Goal: Navigation & Orientation: Find specific page/section

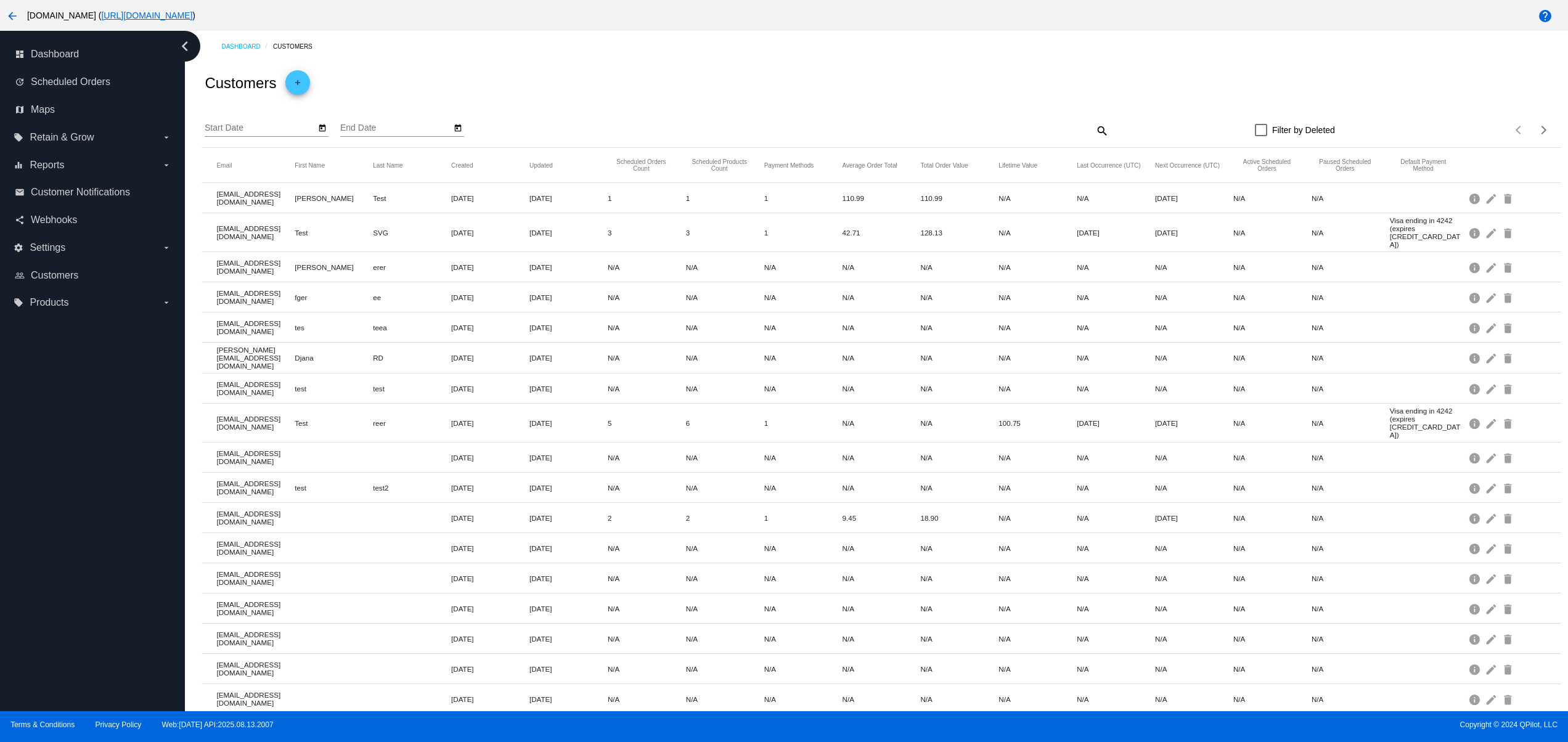
scroll to position [135, 0]
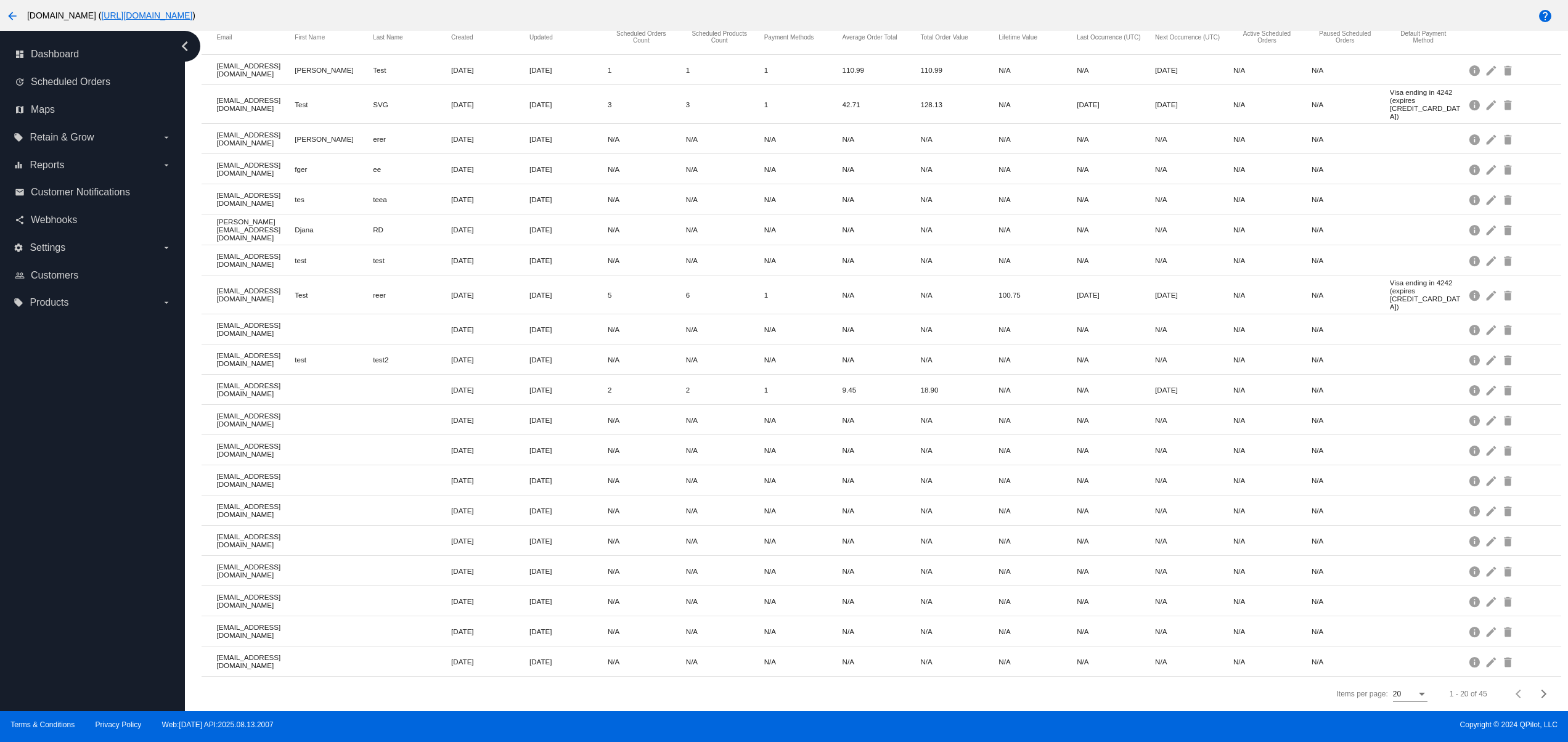
click at [83, 583] on div "dashboard Dashboard update Scheduled Orders map Maps local_offer Retain & Grow …" at bounding box center [92, 371] width 185 height 680
click at [63, 492] on div "dashboard Dashboard update Scheduled Orders map Maps local_offer Retain & Grow …" at bounding box center [92, 371] width 185 height 680
click at [58, 425] on div "dashboard Dashboard update Scheduled Orders map Maps local_offer Retain & Grow …" at bounding box center [92, 371] width 185 height 680
click at [58, 375] on div "dashboard Dashboard update Scheduled Orders map Maps local_offer Retain & Grow …" at bounding box center [92, 371] width 185 height 680
click at [77, 595] on div "dashboard Dashboard update Scheduled Orders map Maps local_offer Retain & Grow …" at bounding box center [92, 371] width 185 height 680
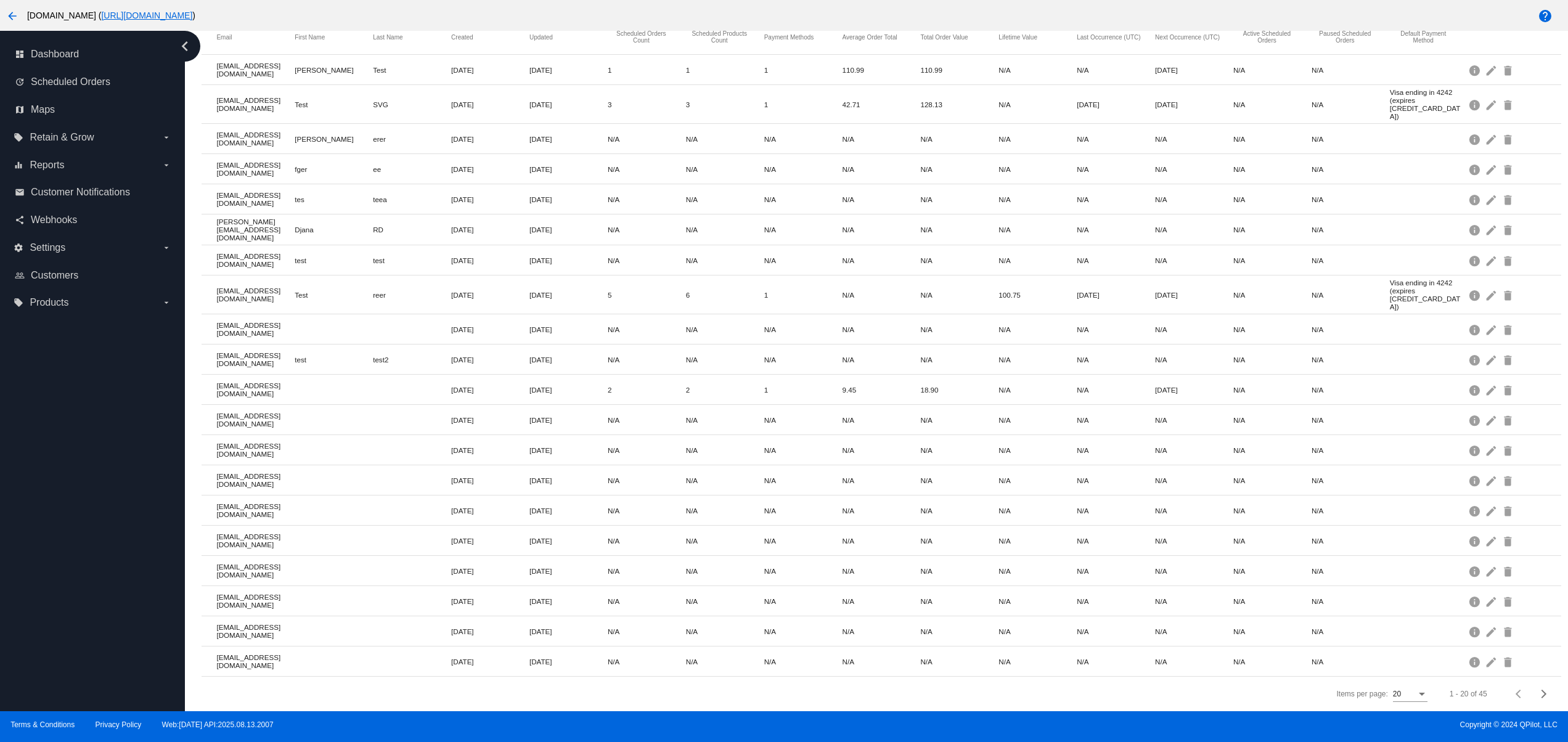
click at [83, 545] on div "dashboard Dashboard update Scheduled Orders map Maps local_offer Retain & Grow …" at bounding box center [92, 371] width 185 height 680
click at [89, 513] on div "dashboard Dashboard update Scheduled Orders map Maps local_offer Retain & Grow …" at bounding box center [92, 371] width 185 height 680
click at [92, 481] on div "dashboard Dashboard update Scheduled Orders map Maps local_offer Retain & Grow …" at bounding box center [92, 371] width 185 height 680
drag, startPoint x: 108, startPoint y: 630, endPoint x: 111, endPoint y: 617, distance: 13.3
click at [108, 631] on div "dashboard Dashboard update Scheduled Orders map Maps local_offer Retain & Grow …" at bounding box center [92, 371] width 185 height 680
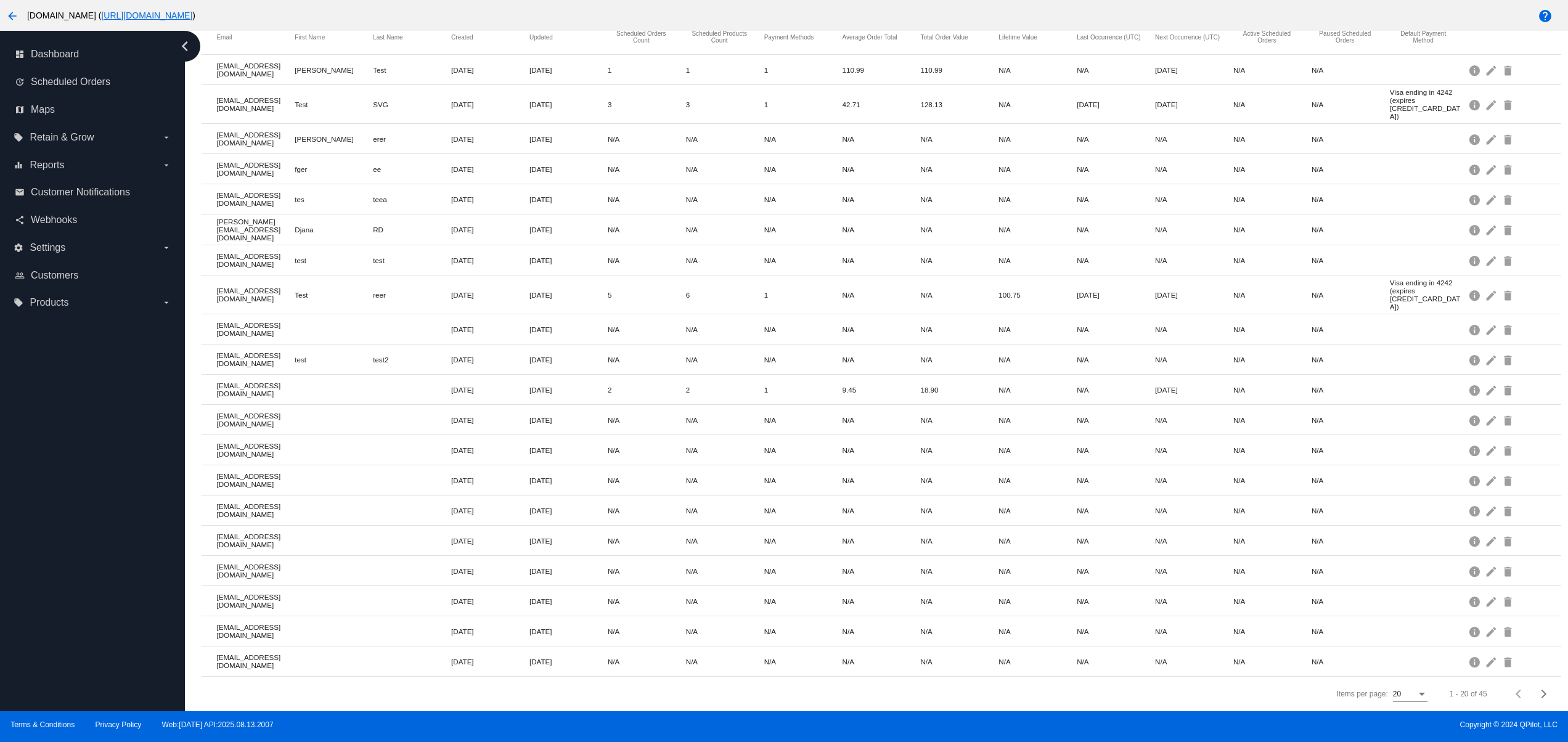
click at [114, 598] on div "dashboard Dashboard update Scheduled Orders map Maps local_offer Retain & Grow …" at bounding box center [92, 371] width 185 height 680
click at [118, 525] on div "dashboard Dashboard update Scheduled Orders map Maps local_offer Retain & Grow …" at bounding box center [92, 371] width 185 height 680
click at [69, 496] on div "dashboard Dashboard update Scheduled Orders map Maps local_offer Retain & Grow …" at bounding box center [92, 371] width 185 height 680
drag, startPoint x: 95, startPoint y: 437, endPoint x: 102, endPoint y: 432, distance: 8.6
click at [96, 437] on div "dashboard Dashboard update Scheduled Orders map Maps local_offer Retain & Grow …" at bounding box center [92, 371] width 185 height 680
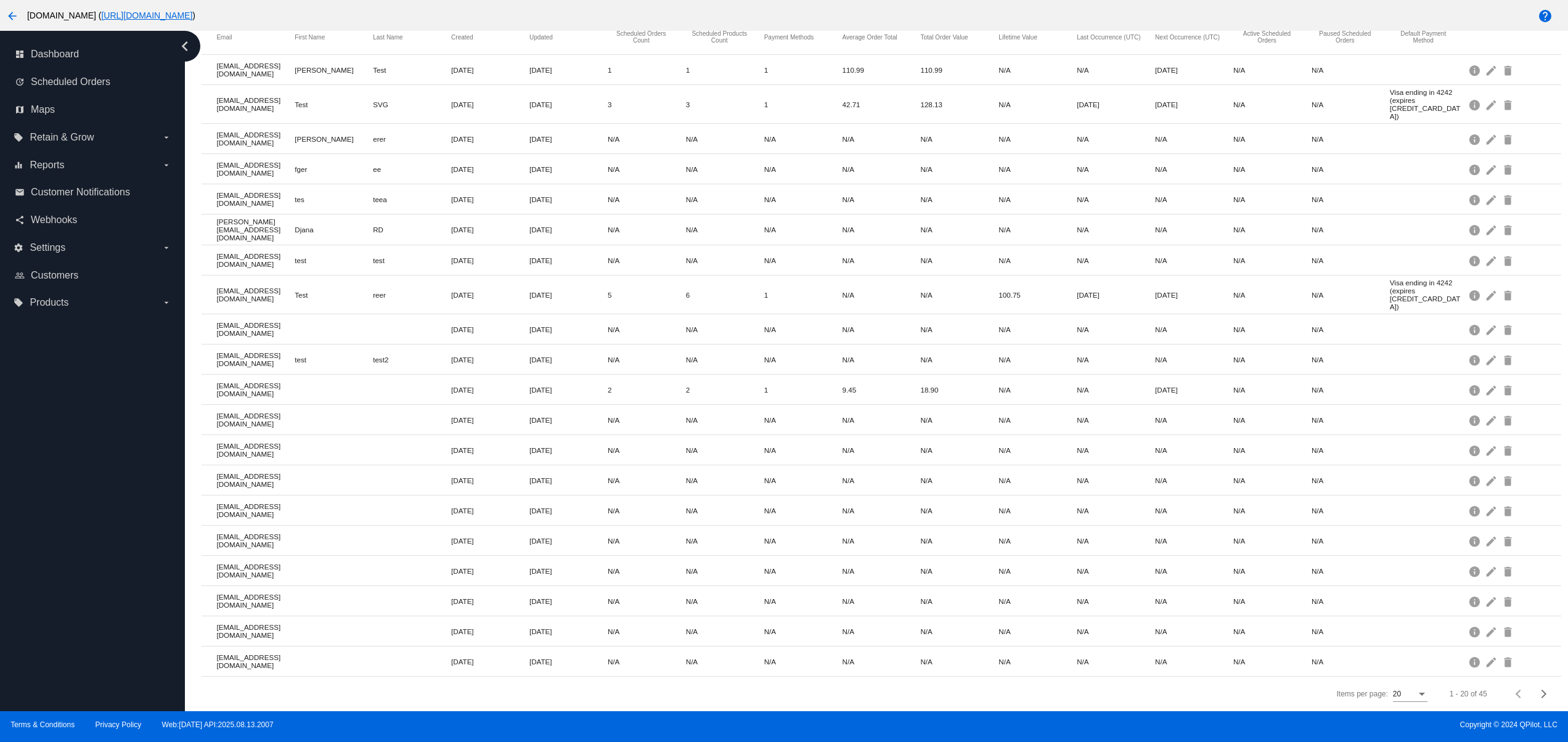
click at [80, 610] on div "dashboard Dashboard update Scheduled Orders map Maps local_offer Retain & Grow …" at bounding box center [92, 371] width 185 height 680
click at [67, 543] on div "dashboard Dashboard update Scheduled Orders map Maps local_offer Retain & Grow …" at bounding box center [92, 371] width 185 height 680
click at [67, 510] on div "dashboard Dashboard update Scheduled Orders map Maps local_offer Retain & Grow …" at bounding box center [92, 371] width 185 height 680
click at [71, 464] on div "dashboard Dashboard update Scheduled Orders map Maps local_offer Retain & Grow …" at bounding box center [92, 371] width 185 height 680
click at [73, 417] on div "dashboard Dashboard update Scheduled Orders map Maps local_offer Retain & Grow …" at bounding box center [92, 371] width 185 height 680
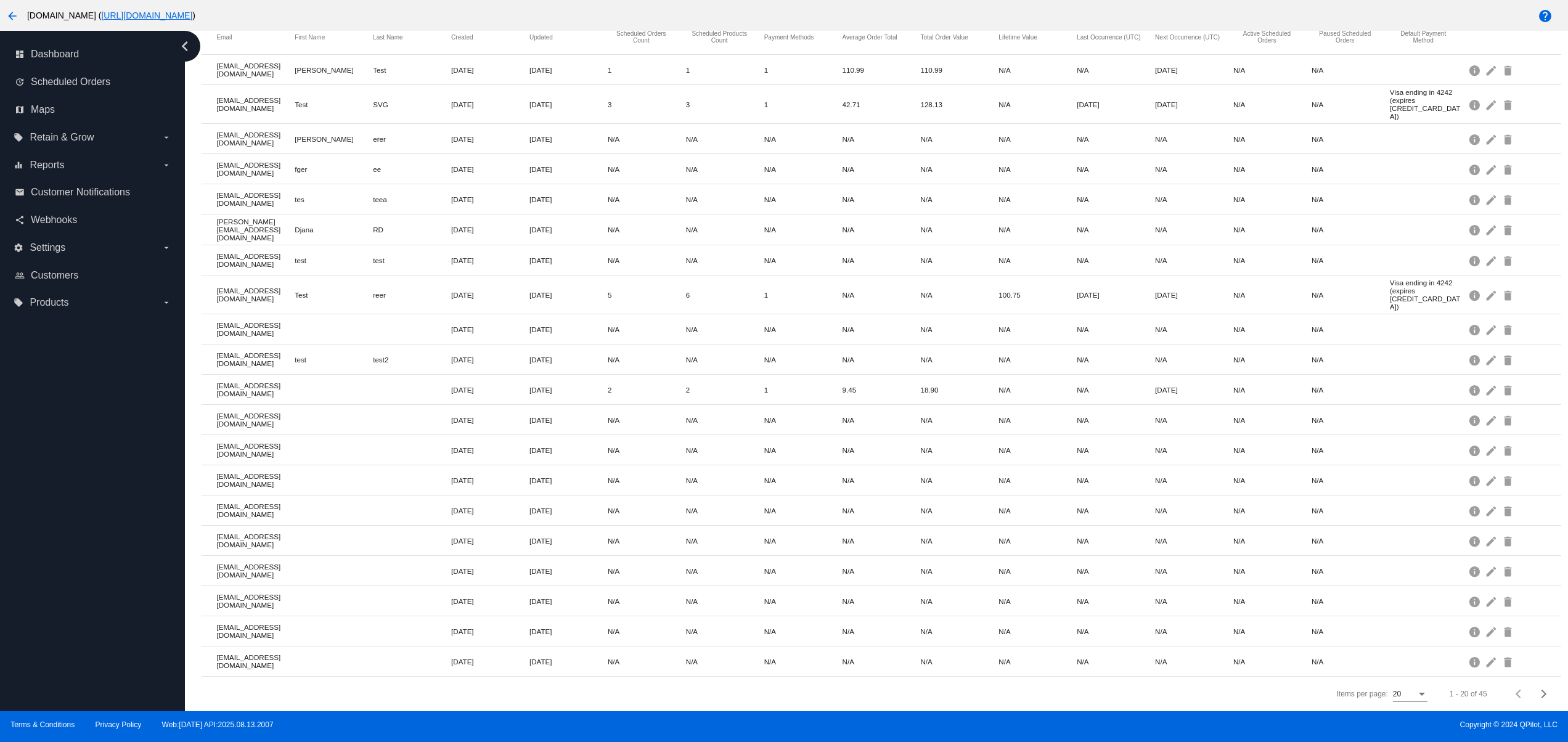
click at [91, 639] on div "dashboard Dashboard update Scheduled Orders map Maps local_offer Retain & Grow …" at bounding box center [92, 371] width 185 height 680
click at [98, 587] on div "dashboard Dashboard update Scheduled Orders map Maps local_offer Retain & Grow …" at bounding box center [92, 371] width 185 height 680
click at [98, 540] on div "dashboard Dashboard update Scheduled Orders map Maps local_offer Retain & Grow …" at bounding box center [92, 371] width 185 height 680
click at [98, 513] on div "dashboard Dashboard update Scheduled Orders map Maps local_offer Retain & Grow …" at bounding box center [92, 371] width 185 height 680
click at [104, 476] on div "dashboard Dashboard update Scheduled Orders map Maps local_offer Retain & Grow …" at bounding box center [92, 371] width 185 height 680
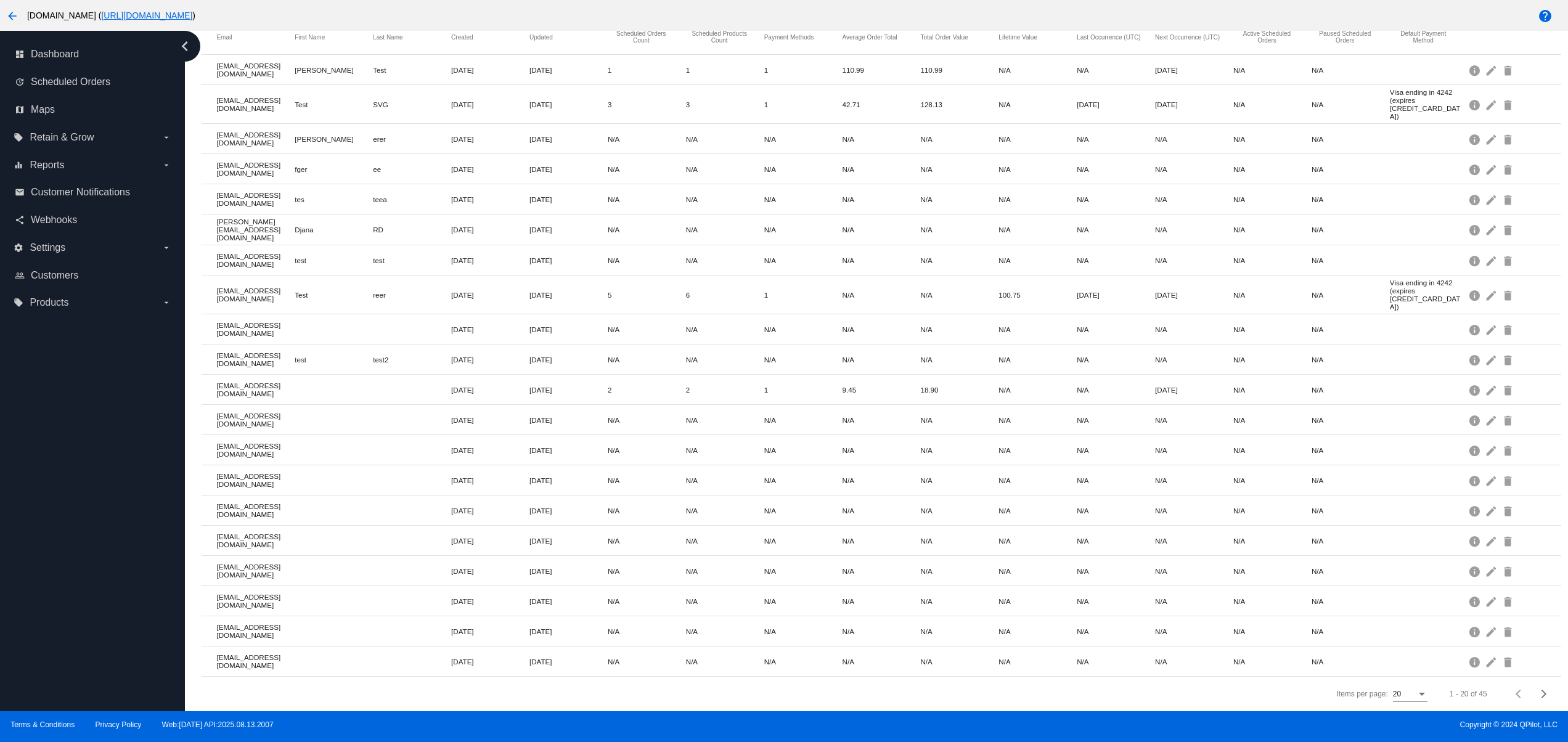
click at [104, 476] on div "dashboard Dashboard update Scheduled Orders map Maps local_offer Retain & Grow …" at bounding box center [92, 371] width 185 height 680
click at [90, 659] on div "dashboard Dashboard update Scheduled Orders map Maps local_offer Retain & Grow …" at bounding box center [92, 371] width 185 height 680
drag, startPoint x: 83, startPoint y: 624, endPoint x: 73, endPoint y: 587, distance: 38.3
click at [80, 619] on div "dashboard Dashboard update Scheduled Orders map Maps local_offer Retain & Grow …" at bounding box center [92, 371] width 185 height 680
click at [72, 577] on div "dashboard Dashboard update Scheduled Orders map Maps local_offer Retain & Grow …" at bounding box center [92, 371] width 185 height 680
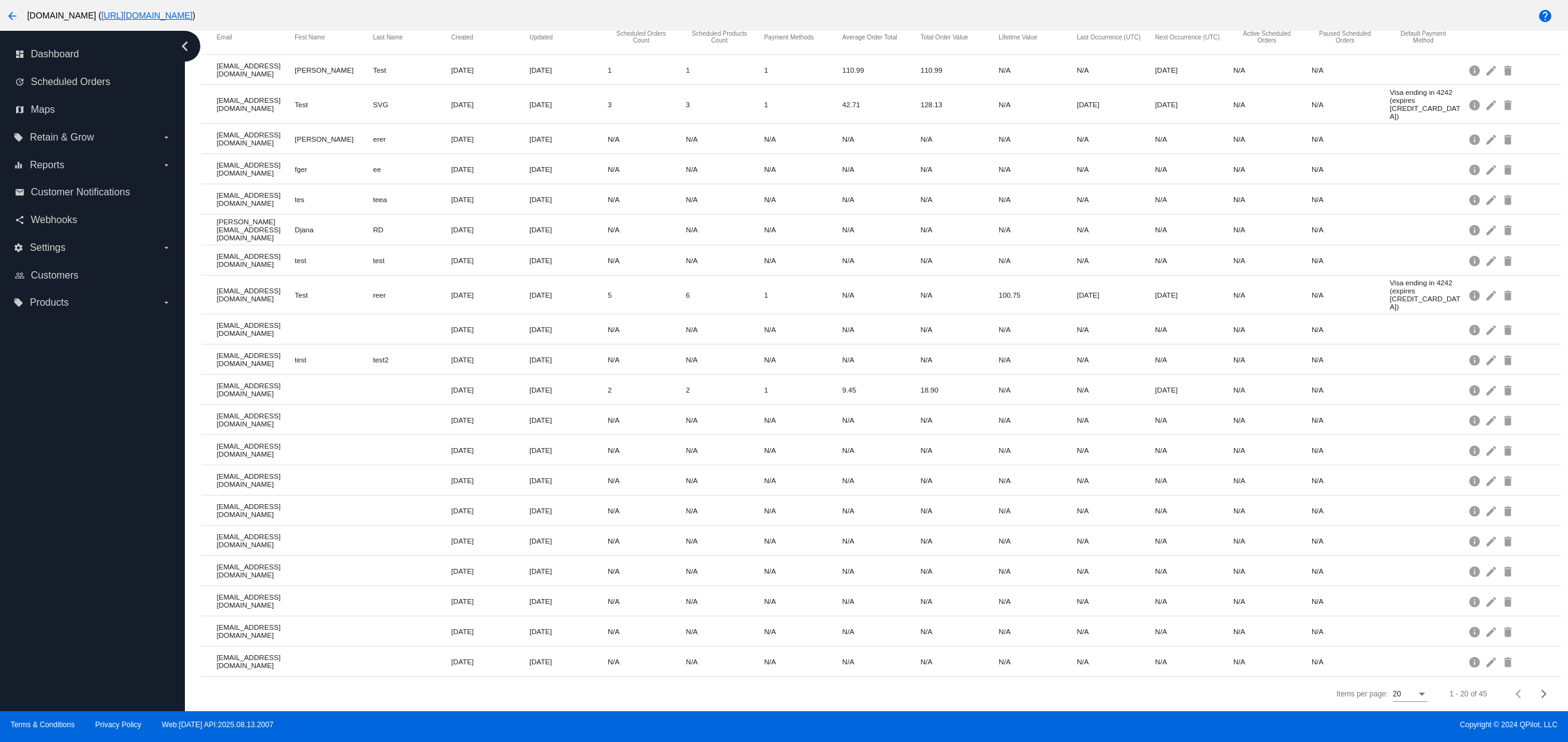
drag, startPoint x: 68, startPoint y: 543, endPoint x: 68, endPoint y: 513, distance: 30.0
click at [68, 538] on div "dashboard Dashboard update Scheduled Orders map Maps local_offer Retain & Grow …" at bounding box center [92, 371] width 185 height 680
drag, startPoint x: 68, startPoint y: 513, endPoint x: 68, endPoint y: 471, distance: 42.0
click at [68, 510] on div "dashboard Dashboard update Scheduled Orders map Maps local_offer Retain & Grow …" at bounding box center [92, 371] width 185 height 680
drag, startPoint x: 68, startPoint y: 471, endPoint x: 68, endPoint y: 462, distance: 9.0
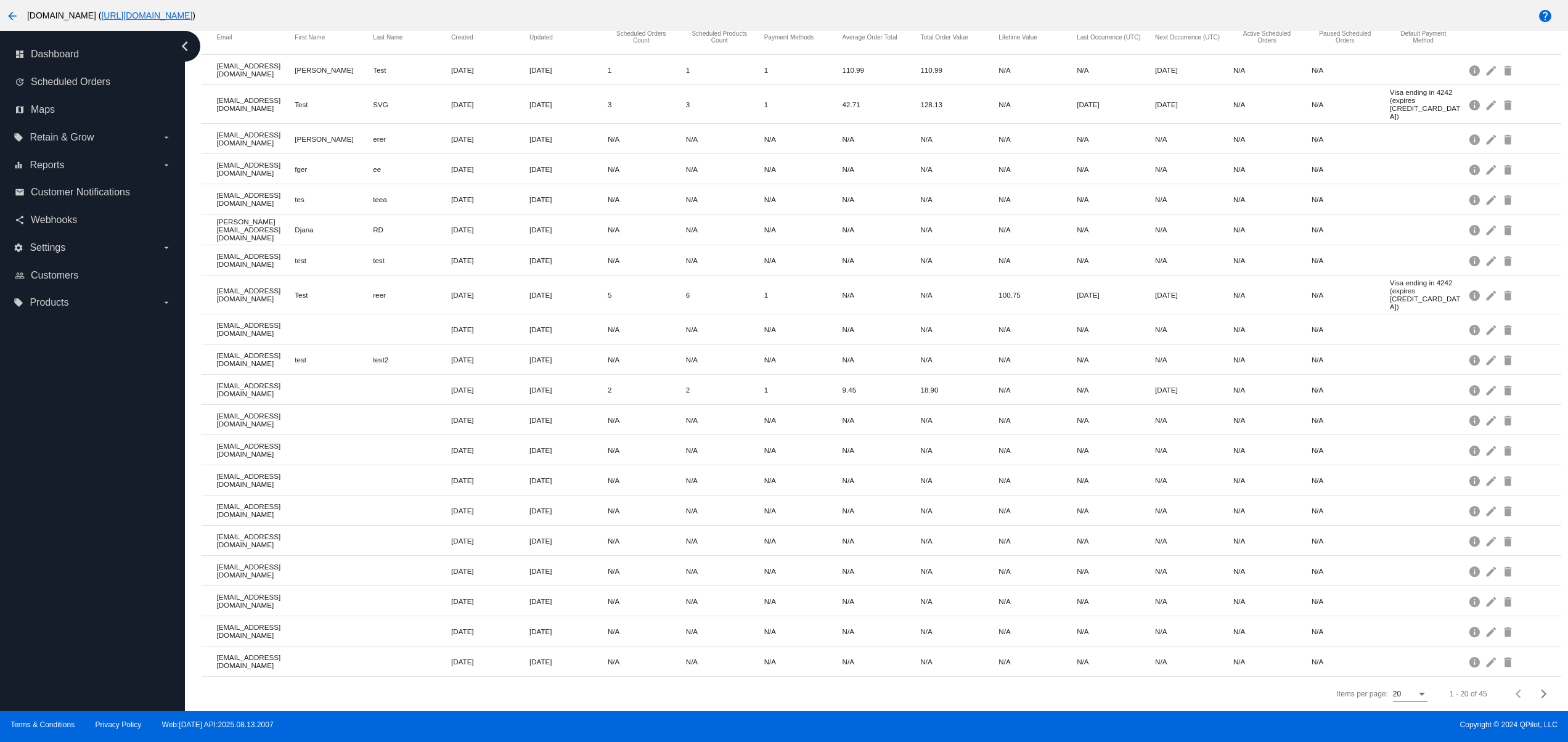
click at [68, 469] on div "dashboard Dashboard update Scheduled Orders map Maps local_offer Retain & Grow …" at bounding box center [92, 371] width 185 height 680
click at [68, 435] on div "dashboard Dashboard update Scheduled Orders map Maps local_offer Retain & Grow …" at bounding box center [92, 371] width 185 height 680
click at [108, 630] on div "dashboard Dashboard update Scheduled Orders map Maps local_offer Retain & Grow …" at bounding box center [92, 371] width 185 height 680
drag, startPoint x: 117, startPoint y: 511, endPoint x: 125, endPoint y: 464, distance: 47.7
click at [117, 508] on div "dashboard Dashboard update Scheduled Orders map Maps local_offer Retain & Grow …" at bounding box center [92, 371] width 185 height 680
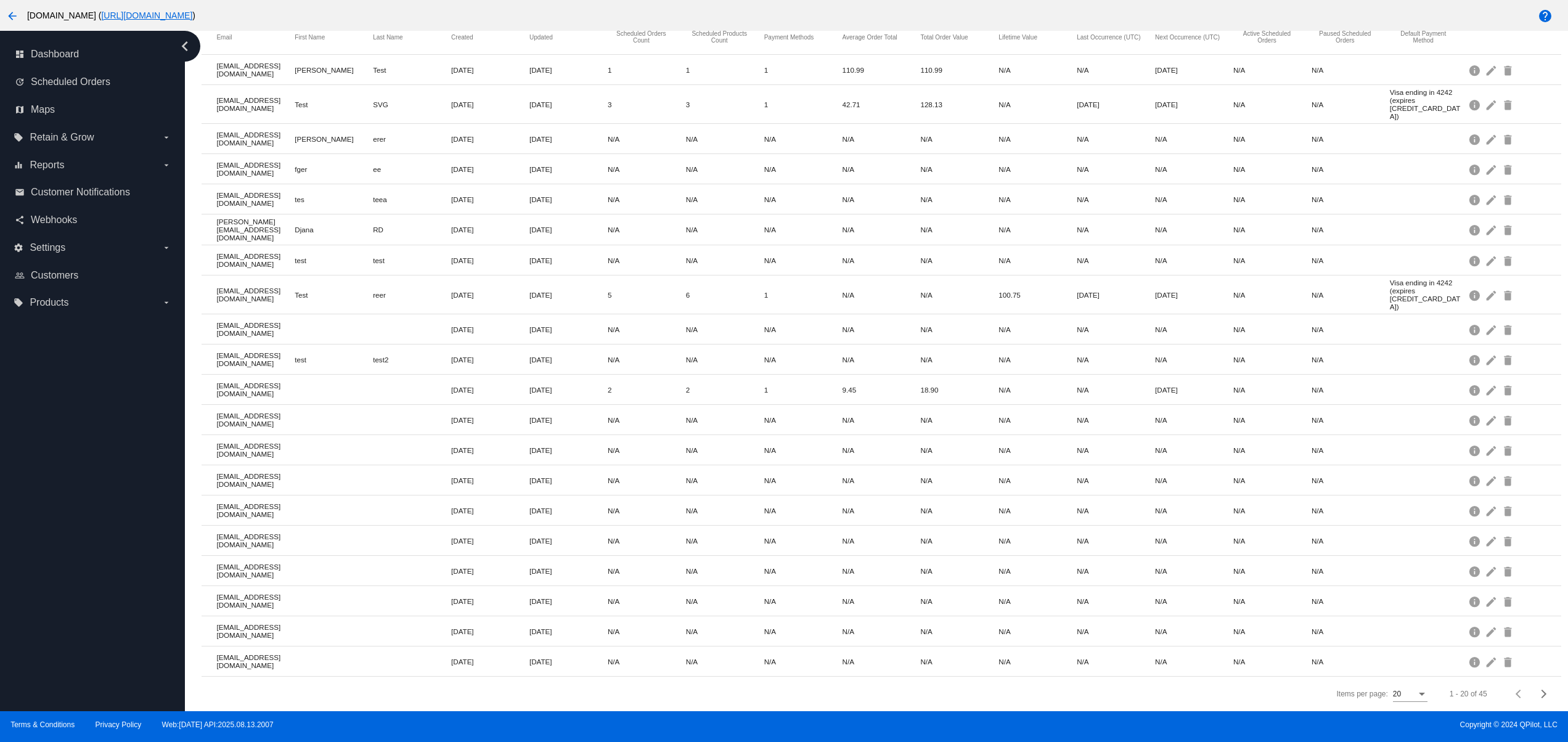
click at [125, 461] on div "dashboard Dashboard update Scheduled Orders map Maps local_offer Retain & Grow …" at bounding box center [92, 371] width 185 height 680
click at [126, 419] on div "dashboard Dashboard update Scheduled Orders map Maps local_offer Retain & Grow …" at bounding box center [92, 371] width 185 height 680
click at [26, 625] on div "dashboard Dashboard update Scheduled Orders map Maps local_offer Retain & Grow …" at bounding box center [92, 371] width 185 height 680
drag, startPoint x: 29, startPoint y: 541, endPoint x: 26, endPoint y: 494, distance: 47.1
click at [29, 538] on div "dashboard Dashboard update Scheduled Orders map Maps local_offer Retain & Grow …" at bounding box center [92, 371] width 185 height 680
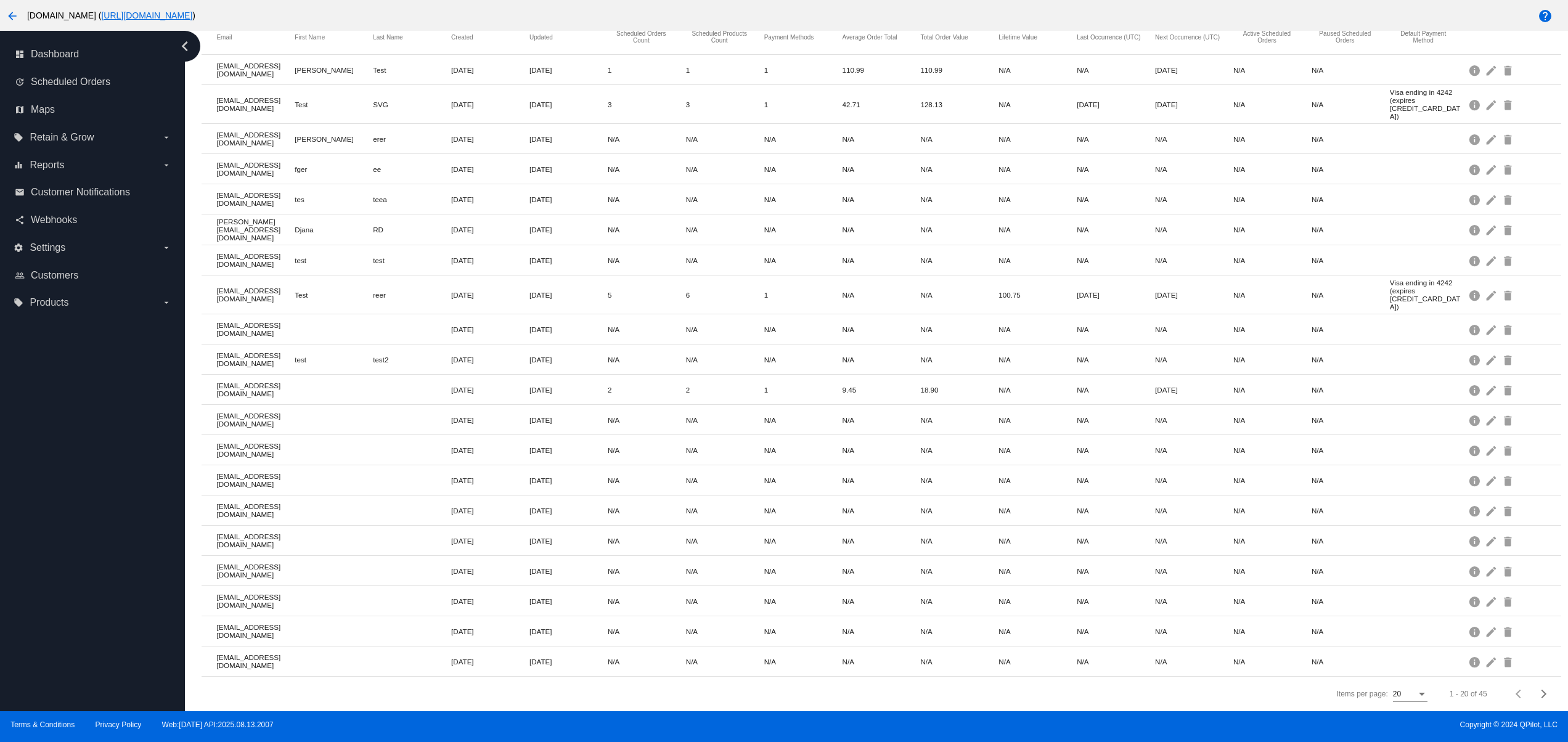
click at [26, 486] on div "dashboard Dashboard update Scheduled Orders map Maps local_offer Retain & Grow …" at bounding box center [92, 371] width 185 height 680
click at [23, 429] on div "dashboard Dashboard update Scheduled Orders map Maps local_offer Retain & Grow …" at bounding box center [92, 371] width 185 height 680
click at [121, 622] on div "dashboard Dashboard update Scheduled Orders map Maps local_offer Retain & Grow …" at bounding box center [92, 371] width 185 height 680
click at [129, 583] on div "dashboard Dashboard update Scheduled Orders map Maps local_offer Retain & Grow …" at bounding box center [92, 371] width 185 height 680
click at [129, 520] on div "dashboard Dashboard update Scheduled Orders map Maps local_offer Retain & Grow …" at bounding box center [92, 371] width 185 height 680
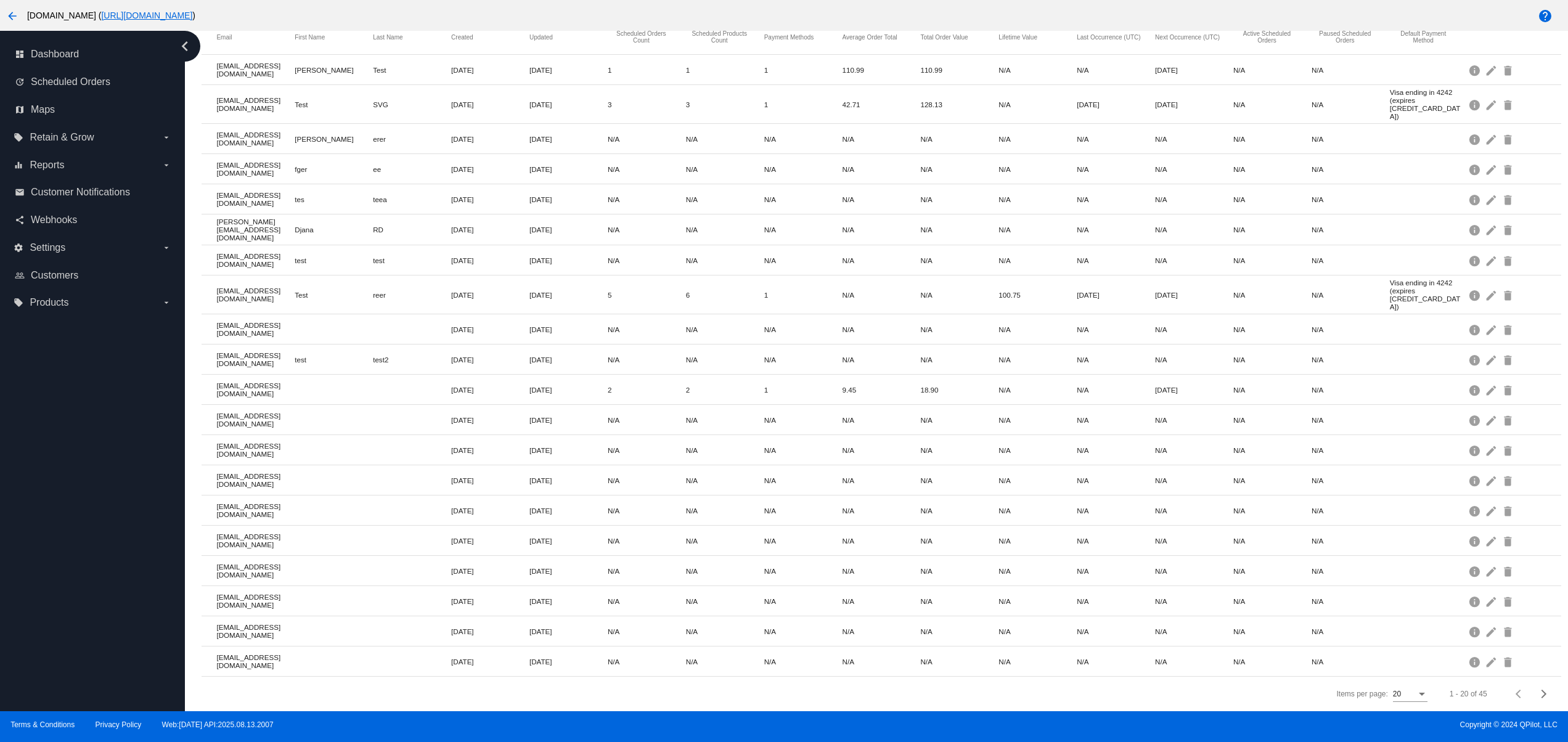
click at [107, 625] on div "dashboard Dashboard update Scheduled Orders map Maps local_offer Retain & Grow …" at bounding box center [92, 371] width 185 height 680
click at [87, 589] on div "dashboard Dashboard update Scheduled Orders map Maps local_offer Retain & Grow …" at bounding box center [92, 371] width 185 height 680
click at [70, 541] on div "dashboard Dashboard update Scheduled Orders map Maps local_offer Retain & Grow …" at bounding box center [92, 371] width 185 height 680
click at [67, 494] on div "dashboard Dashboard update Scheduled Orders map Maps local_offer Retain & Grow …" at bounding box center [92, 371] width 185 height 680
click at [121, 620] on div "dashboard Dashboard update Scheduled Orders map Maps local_offer Retain & Grow …" at bounding box center [92, 371] width 185 height 680
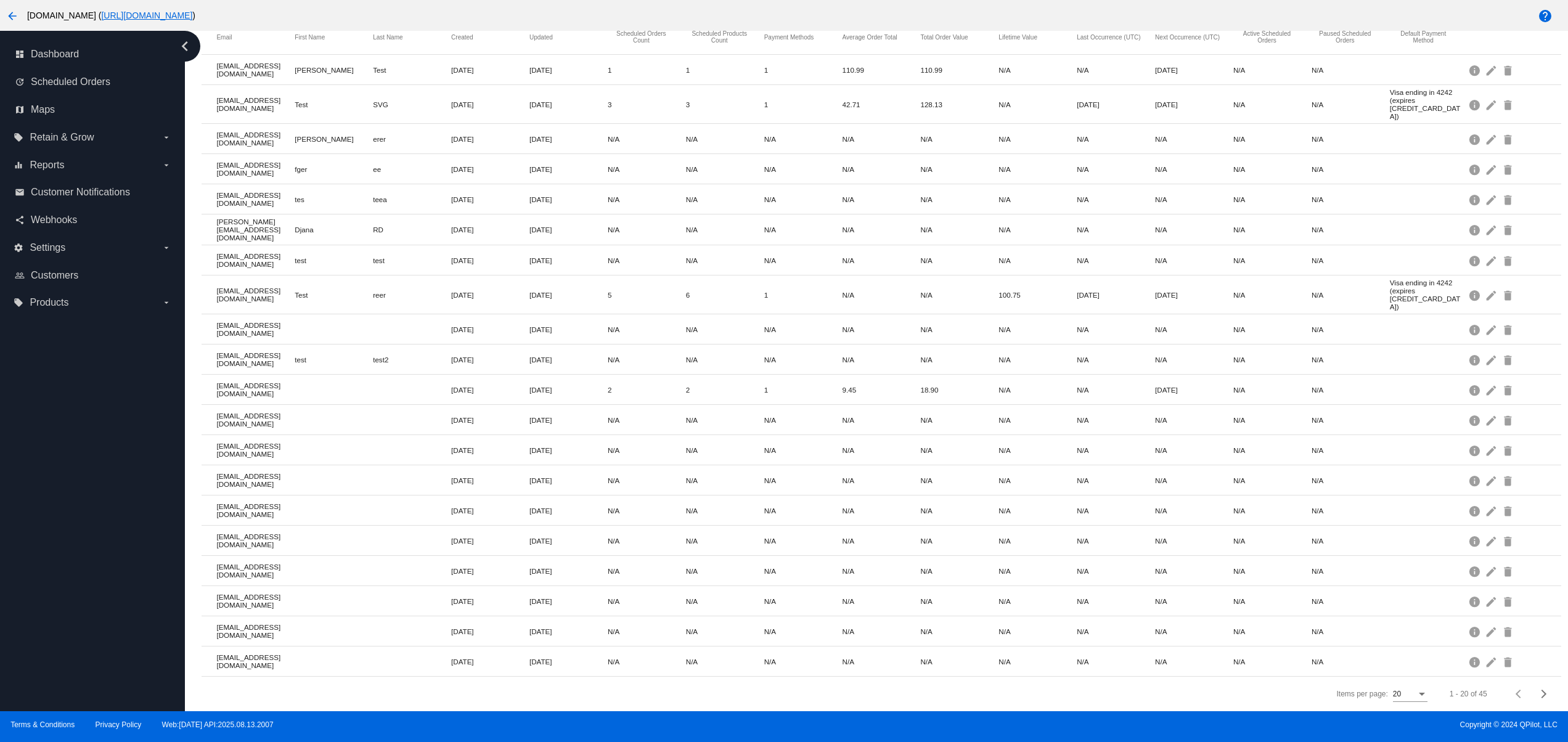
click at [114, 531] on div "dashboard Dashboard update Scheduled Orders map Maps local_offer Retain & Grow …" at bounding box center [92, 371] width 185 height 680
click at [100, 481] on div "dashboard Dashboard update Scheduled Orders map Maps local_offer Retain & Grow …" at bounding box center [92, 371] width 185 height 680
click at [83, 424] on div "dashboard Dashboard update Scheduled Orders map Maps local_offer Retain & Grow …" at bounding box center [92, 371] width 185 height 680
click at [77, 365] on div "dashboard Dashboard update Scheduled Orders map Maps local_offer Retain & Grow …" at bounding box center [92, 371] width 185 height 680
click at [65, 513] on div "dashboard Dashboard update Scheduled Orders map Maps local_offer Retain & Grow …" at bounding box center [92, 371] width 185 height 680
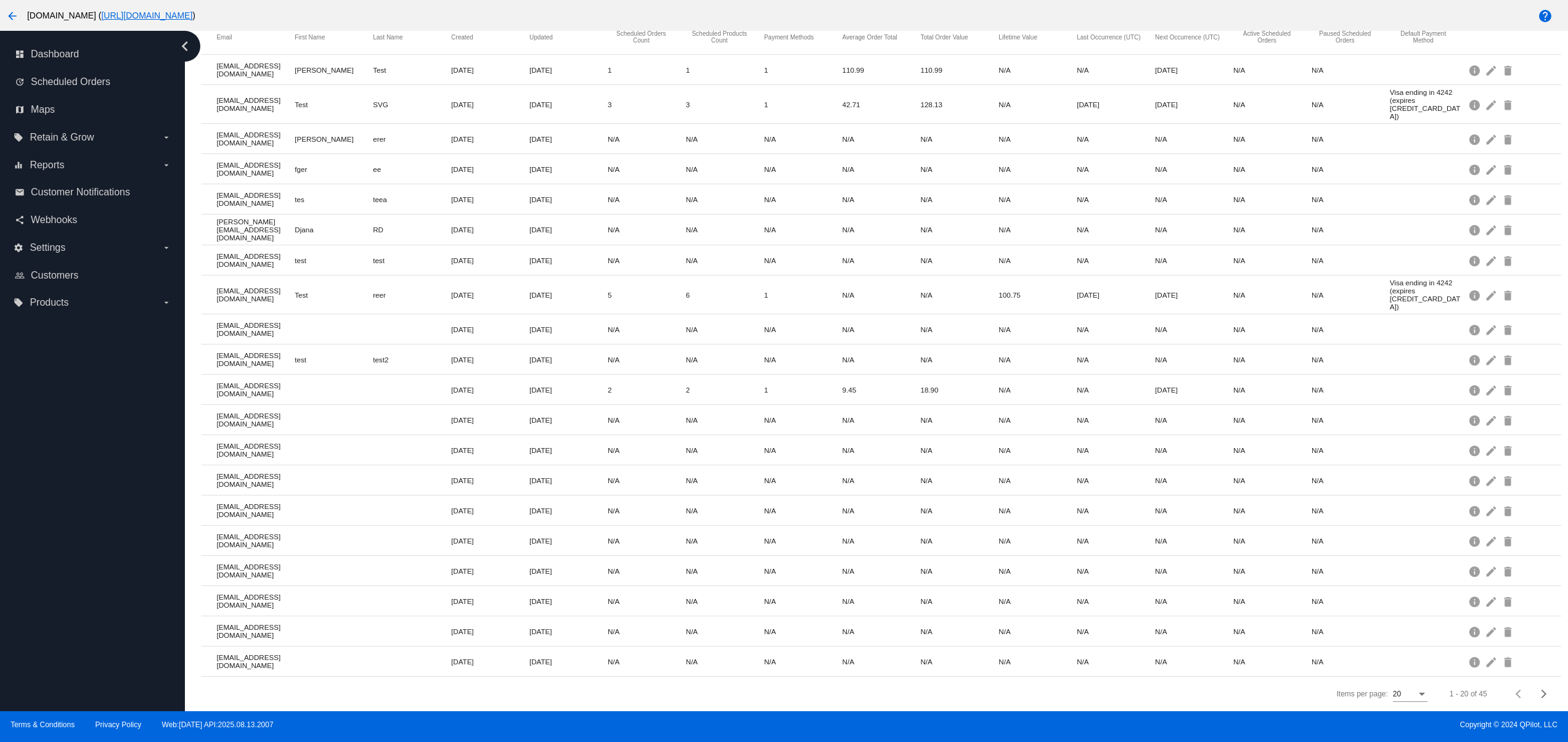
click at [56, 444] on div "dashboard Dashboard update Scheduled Orders map Maps local_offer Retain & Grow …" at bounding box center [92, 371] width 185 height 680
click at [56, 402] on div "dashboard Dashboard update Scheduled Orders map Maps local_offer Retain & Grow …" at bounding box center [92, 371] width 185 height 680
click at [75, 533] on div "dashboard Dashboard update Scheduled Orders map Maps local_offer Retain & Grow …" at bounding box center [92, 371] width 185 height 680
click at [77, 525] on div "dashboard Dashboard update Scheduled Orders map Maps local_offer Retain & Grow …" at bounding box center [92, 371] width 185 height 680
click at [91, 618] on div "dashboard Dashboard update Scheduled Orders map Maps local_offer Retain & Grow …" at bounding box center [92, 371] width 185 height 680
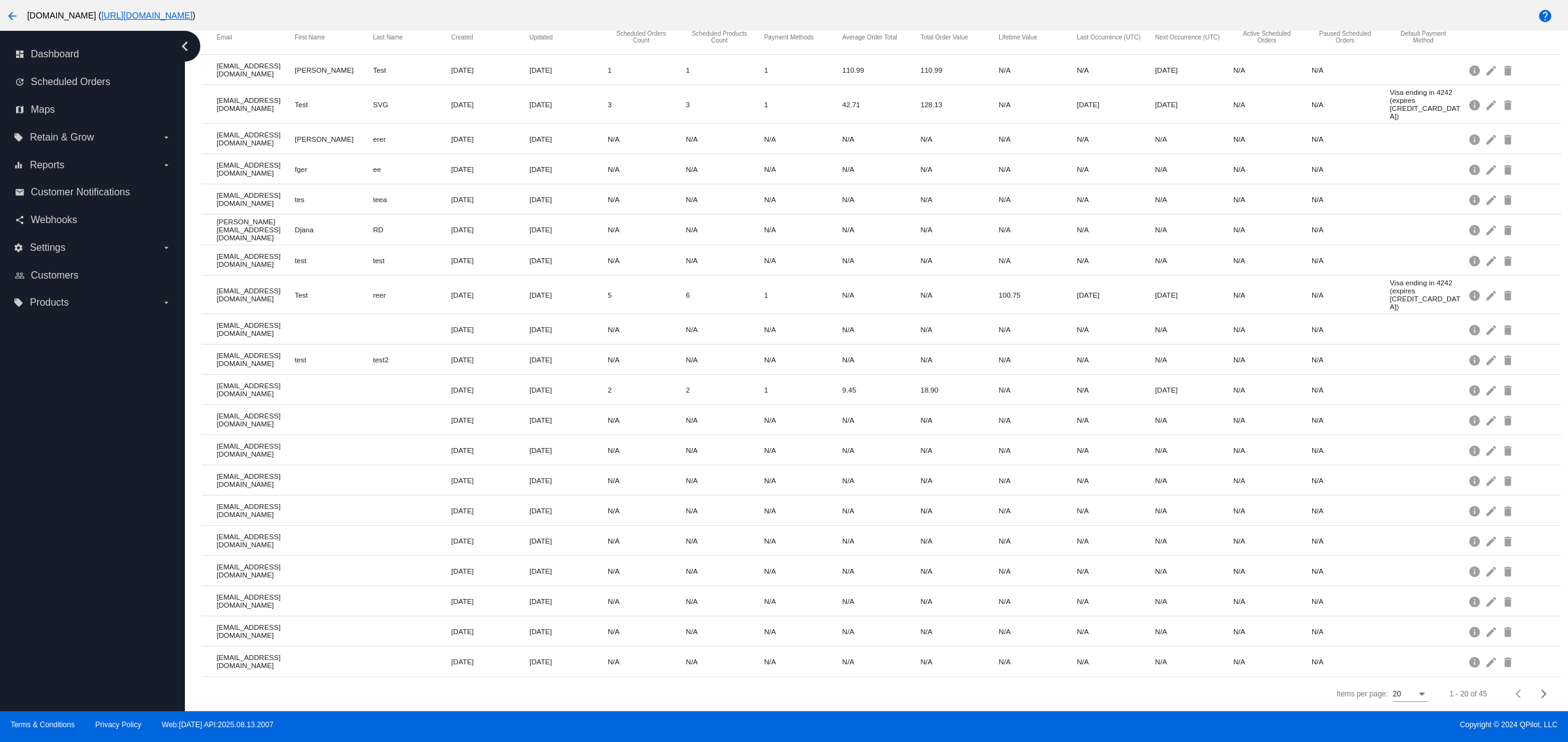
click at [83, 584] on div "dashboard Dashboard update Scheduled Orders map Maps local_offer Retain & Grow …" at bounding box center [92, 371] width 185 height 680
click at [77, 560] on div "dashboard Dashboard update Scheduled Orders map Maps local_offer Retain & Grow …" at bounding box center [92, 371] width 185 height 680
click at [77, 528] on div "dashboard Dashboard update Scheduled Orders map Maps local_offer Retain & Grow …" at bounding box center [92, 371] width 185 height 680
click at [77, 495] on div "dashboard Dashboard update Scheduled Orders map Maps local_offer Retain & Grow …" at bounding box center [92, 371] width 185 height 680
click at [102, 618] on div "dashboard Dashboard update Scheduled Orders map Maps local_offer Retain & Grow …" at bounding box center [92, 371] width 185 height 680
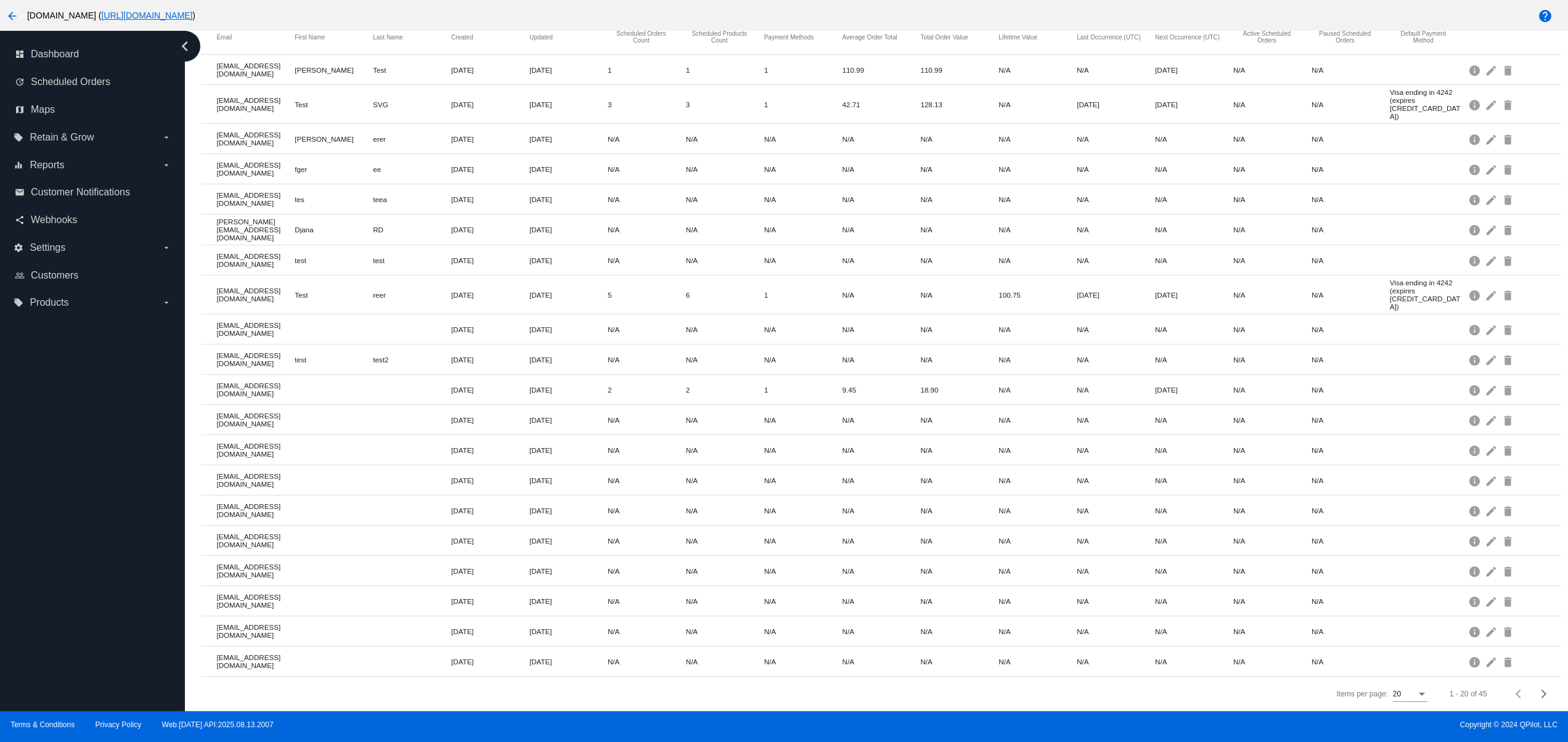
click at [99, 580] on div "dashboard Dashboard update Scheduled Orders map Maps local_offer Retain & Grow …" at bounding box center [92, 371] width 185 height 680
click at [92, 543] on div "dashboard Dashboard update Scheduled Orders map Maps local_offer Retain & Grow …" at bounding box center [92, 371] width 185 height 680
click at [92, 528] on div "dashboard Dashboard update Scheduled Orders map Maps local_offer Retain & Grow …" at bounding box center [92, 371] width 185 height 680
drag, startPoint x: 92, startPoint y: 568, endPoint x: 92, endPoint y: 533, distance: 35.0
click at [92, 571] on div "dashboard Dashboard update Scheduled Orders map Maps local_offer Retain & Grow …" at bounding box center [92, 371] width 185 height 680
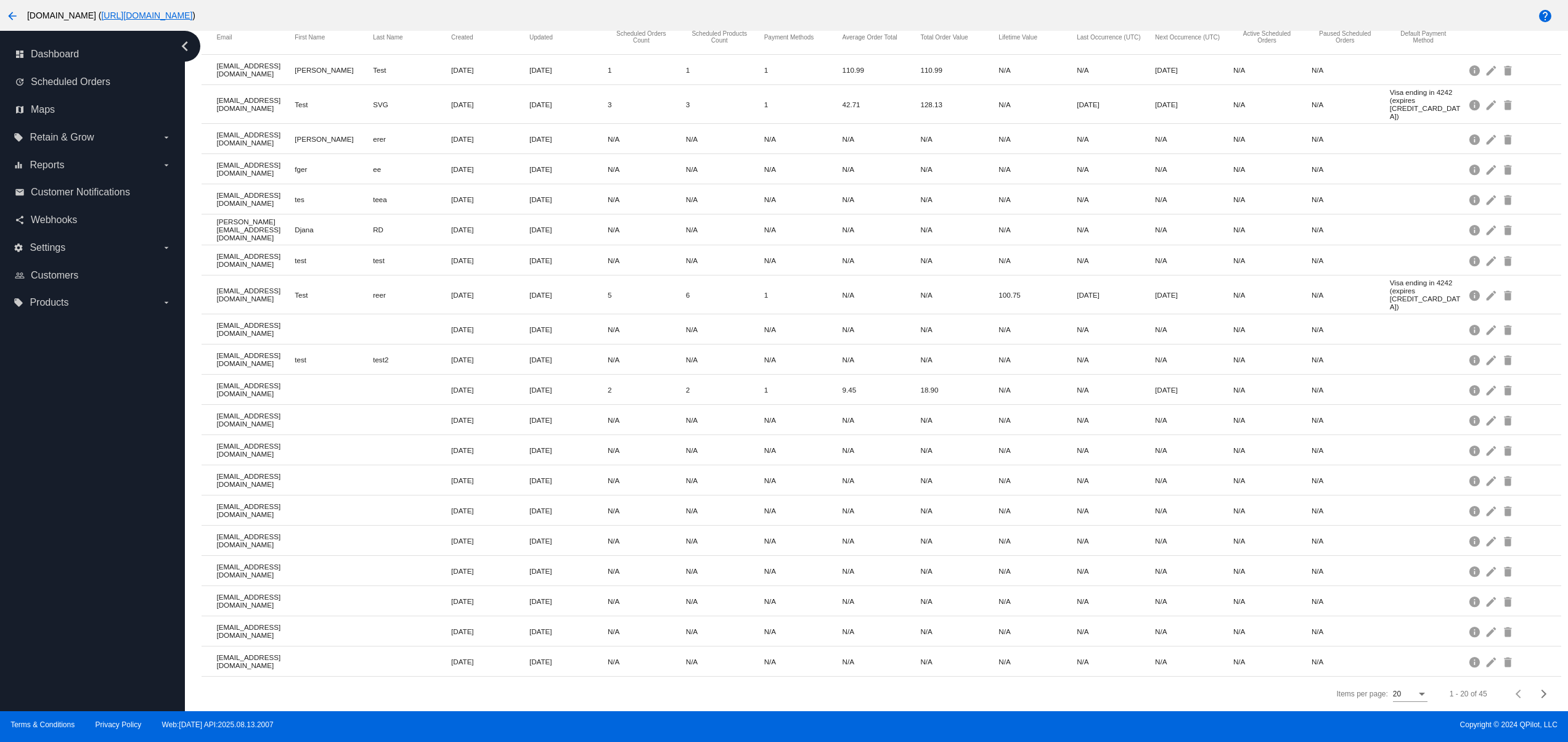
click at [92, 508] on div "dashboard Dashboard update Scheduled Orders map Maps local_offer Retain & Grow …" at bounding box center [92, 371] width 185 height 680
click at [92, 437] on div "dashboard Dashboard update Scheduled Orders map Maps local_offer Retain & Grow …" at bounding box center [92, 371] width 185 height 680
click at [92, 625] on div "dashboard Dashboard update Scheduled Orders map Maps local_offer Retain & Grow …" at bounding box center [92, 371] width 185 height 680
click at [84, 557] on div "dashboard Dashboard update Scheduled Orders map Maps local_offer Retain & Grow …" at bounding box center [92, 371] width 185 height 680
click at [82, 521] on div "dashboard Dashboard update Scheduled Orders map Maps local_offer Retain & Grow …" at bounding box center [92, 371] width 185 height 680
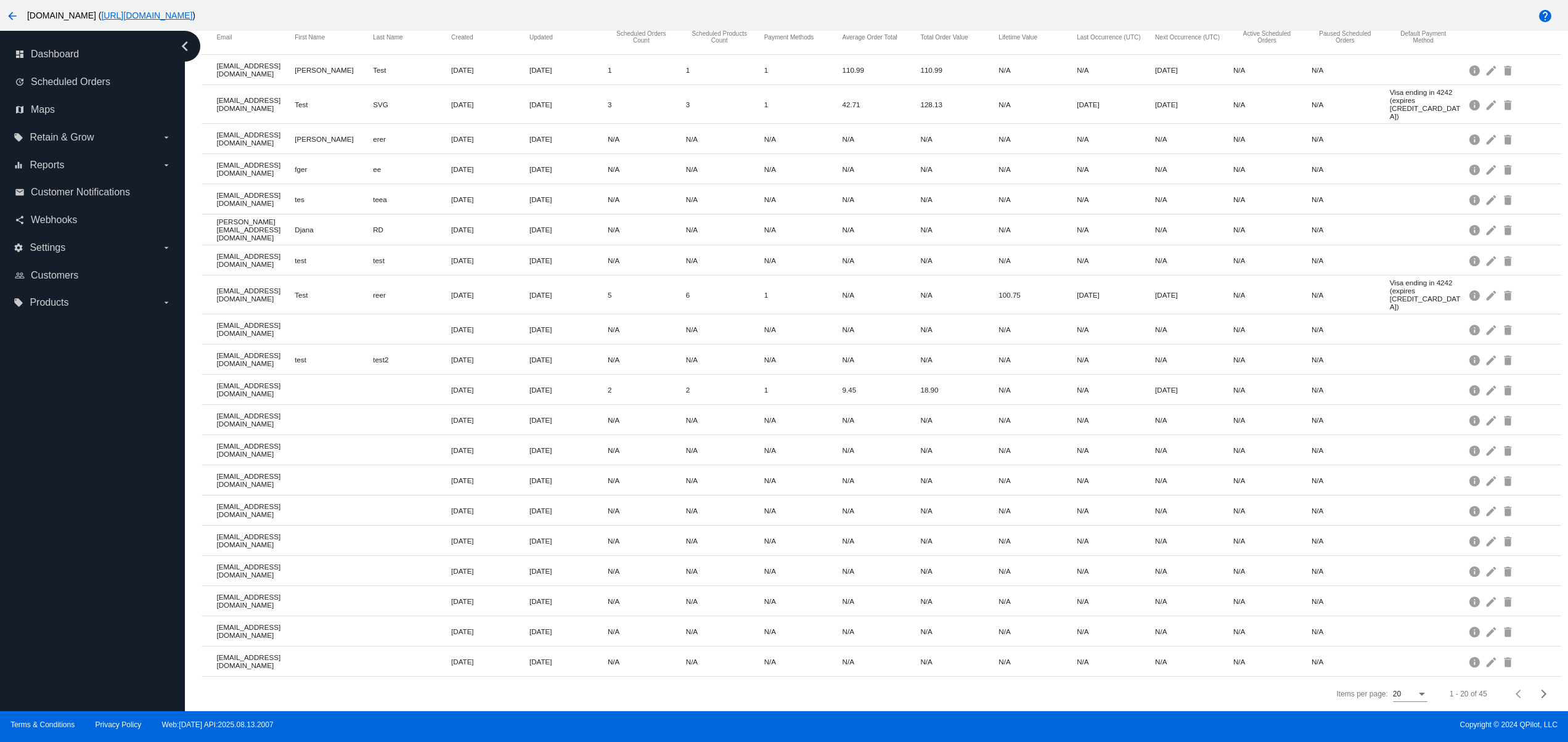
click at [80, 454] on div "dashboard Dashboard update Scheduled Orders map Maps local_offer Retain & Grow …" at bounding box center [92, 371] width 185 height 680
click at [85, 578] on div "dashboard Dashboard update Scheduled Orders map Maps local_offer Retain & Grow …" at bounding box center [92, 371] width 185 height 680
click at [62, 525] on div "dashboard Dashboard update Scheduled Orders map Maps local_offer Retain & Grow …" at bounding box center [92, 371] width 185 height 680
click at [40, 469] on div "dashboard Dashboard update Scheduled Orders map Maps local_offer Retain & Grow …" at bounding box center [92, 371] width 185 height 680
click at [54, 637] on div "dashboard Dashboard update Scheduled Orders map Maps local_offer Retain & Grow …" at bounding box center [92, 371] width 185 height 680
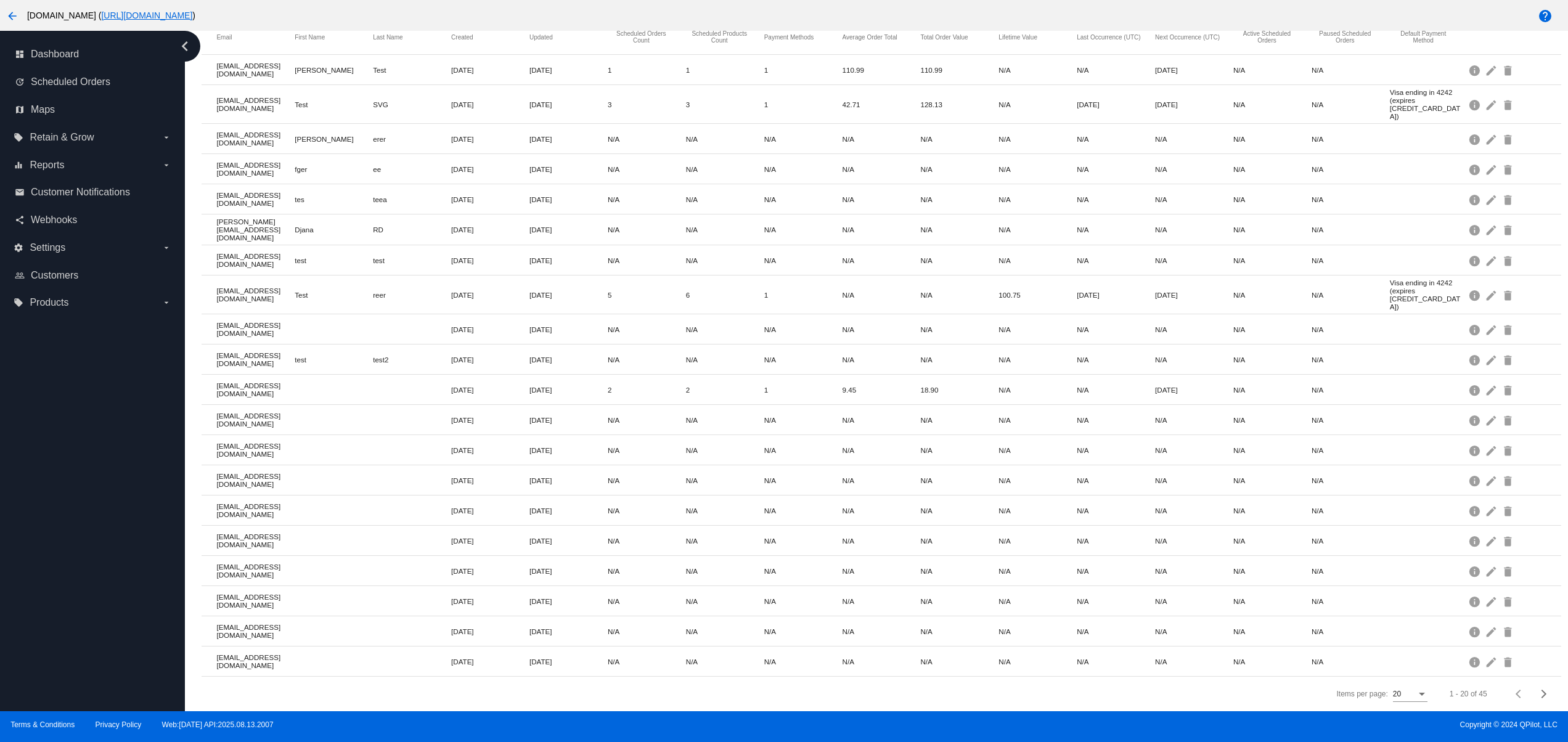
click at [53, 612] on div "dashboard Dashboard update Scheduled Orders map Maps local_offer Retain & Grow …" at bounding box center [92, 371] width 185 height 680
click at [48, 560] on div "dashboard Dashboard update Scheduled Orders map Maps local_offer Retain & Grow …" at bounding box center [92, 371] width 185 height 680
click at [46, 513] on div "dashboard Dashboard update Scheduled Orders map Maps local_offer Retain & Grow …" at bounding box center [92, 371] width 185 height 680
click at [32, 565] on div "dashboard Dashboard update Scheduled Orders map Maps local_offer Retain & Grow …" at bounding box center [92, 371] width 185 height 680
click at [32, 516] on div "dashboard Dashboard update Scheduled Orders map Maps local_offer Retain & Grow …" at bounding box center [92, 371] width 185 height 680
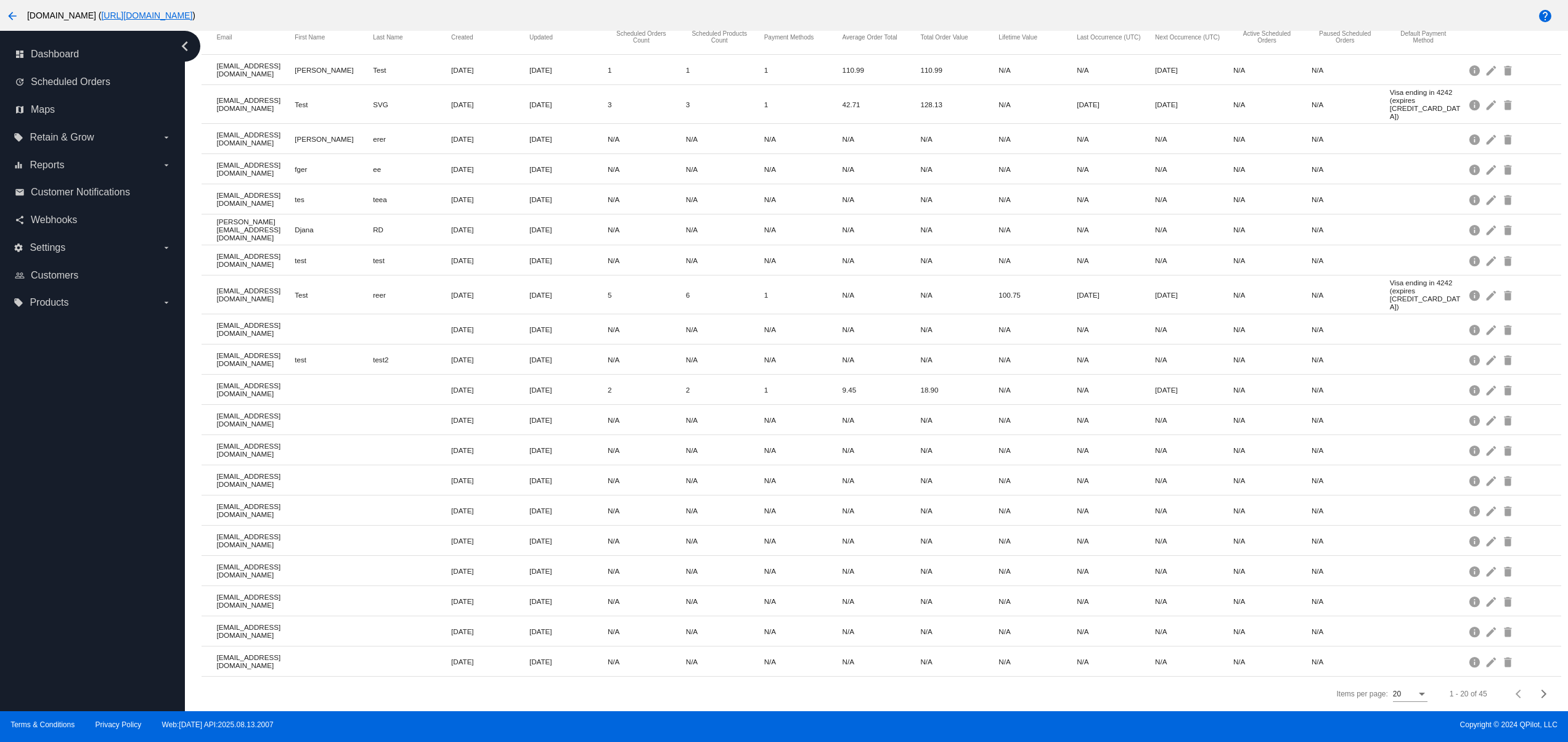
click at [32, 447] on div "dashboard Dashboard update Scheduled Orders map Maps local_offer Retain & Grow …" at bounding box center [92, 371] width 185 height 680
click at [73, 625] on div "dashboard Dashboard update Scheduled Orders map Maps local_offer Retain & Grow …" at bounding box center [92, 371] width 185 height 680
click at [65, 572] on div "dashboard Dashboard update Scheduled Orders map Maps local_offer Retain & Grow …" at bounding box center [92, 371] width 185 height 680
click at [60, 532] on div "dashboard Dashboard update Scheduled Orders map Maps local_offer Retain & Grow …" at bounding box center [92, 371] width 185 height 680
click at [57, 498] on div "dashboard Dashboard update Scheduled Orders map Maps local_offer Retain & Grow …" at bounding box center [92, 371] width 185 height 680
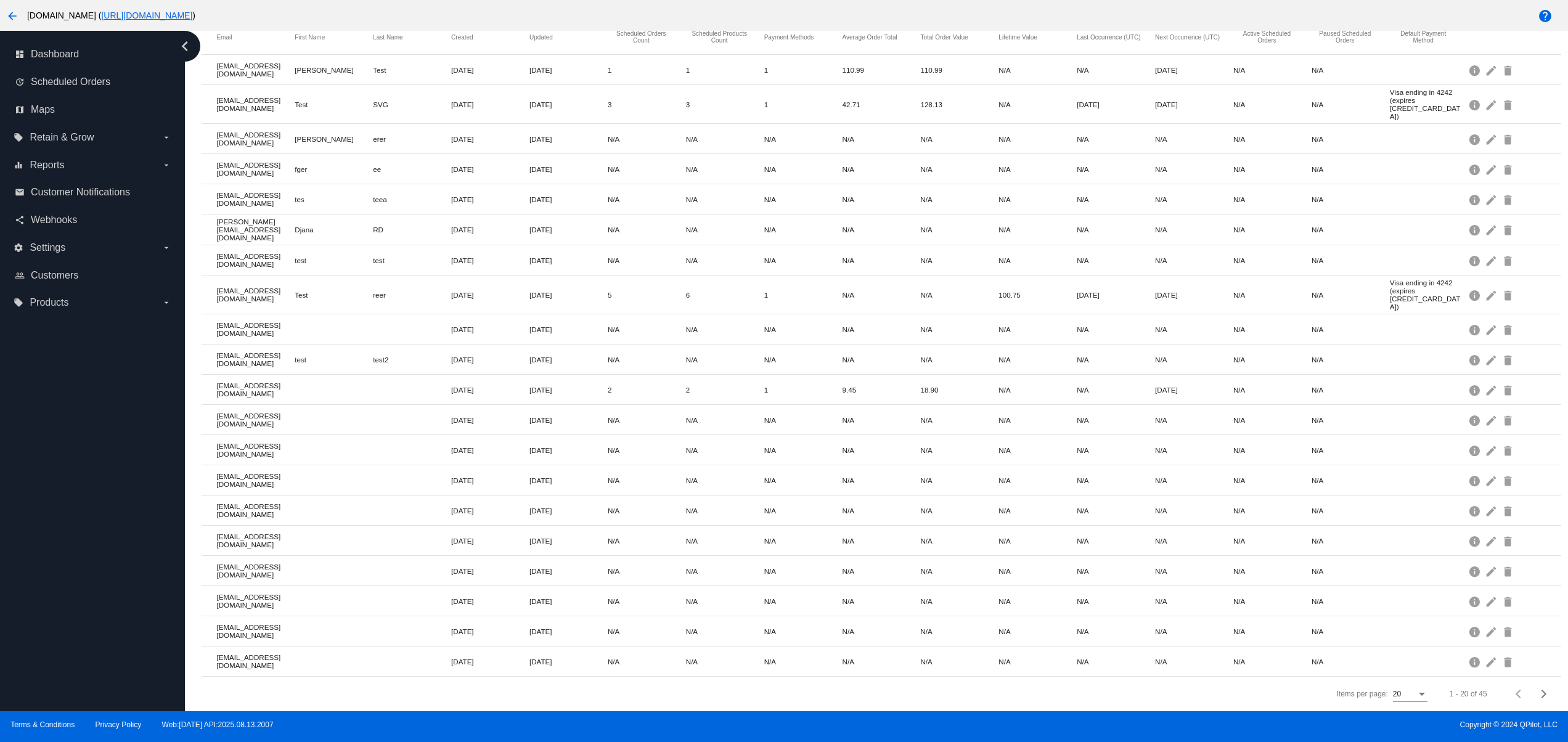
click at [84, 593] on div "dashboard Dashboard update Scheduled Orders map Maps local_offer Retain & Grow …" at bounding box center [92, 371] width 185 height 680
click at [80, 548] on div "dashboard Dashboard update Scheduled Orders map Maps local_offer Retain & Grow …" at bounding box center [92, 371] width 185 height 680
click at [67, 486] on div "dashboard Dashboard update Scheduled Orders map Maps local_offer Retain & Grow …" at bounding box center [92, 371] width 185 height 680
click at [67, 464] on div "dashboard Dashboard update Scheduled Orders map Maps local_offer Retain & Grow …" at bounding box center [92, 371] width 185 height 680
click at [21, 635] on div "dashboard Dashboard update Scheduled Orders map Maps local_offer Retain & Grow …" at bounding box center [92, 371] width 185 height 680
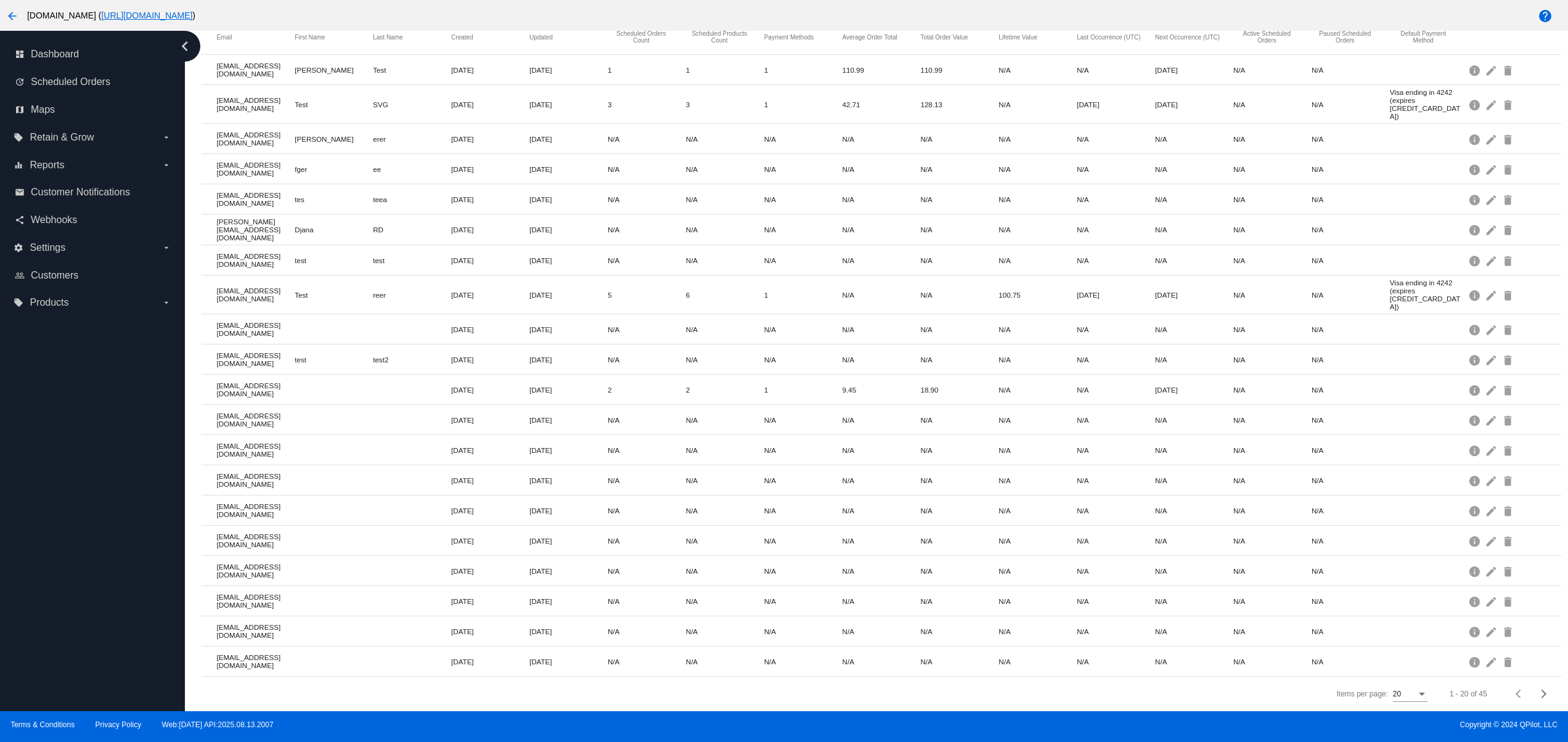
click at [25, 577] on div "dashboard Dashboard update Scheduled Orders map Maps local_offer Retain & Grow …" at bounding box center [92, 371] width 185 height 680
click at [31, 513] on div "dashboard Dashboard update Scheduled Orders map Maps local_offer Retain & Grow …" at bounding box center [92, 371] width 185 height 680
click at [35, 471] on div "dashboard Dashboard update Scheduled Orders map Maps local_offer Retain & Grow …" at bounding box center [92, 371] width 185 height 680
click at [110, 640] on div "dashboard Dashboard update Scheduled Orders map Maps local_offer Retain & Grow …" at bounding box center [92, 371] width 185 height 680
click at [102, 599] on div "dashboard Dashboard update Scheduled Orders map Maps local_offer Retain & Grow …" at bounding box center [92, 371] width 185 height 680
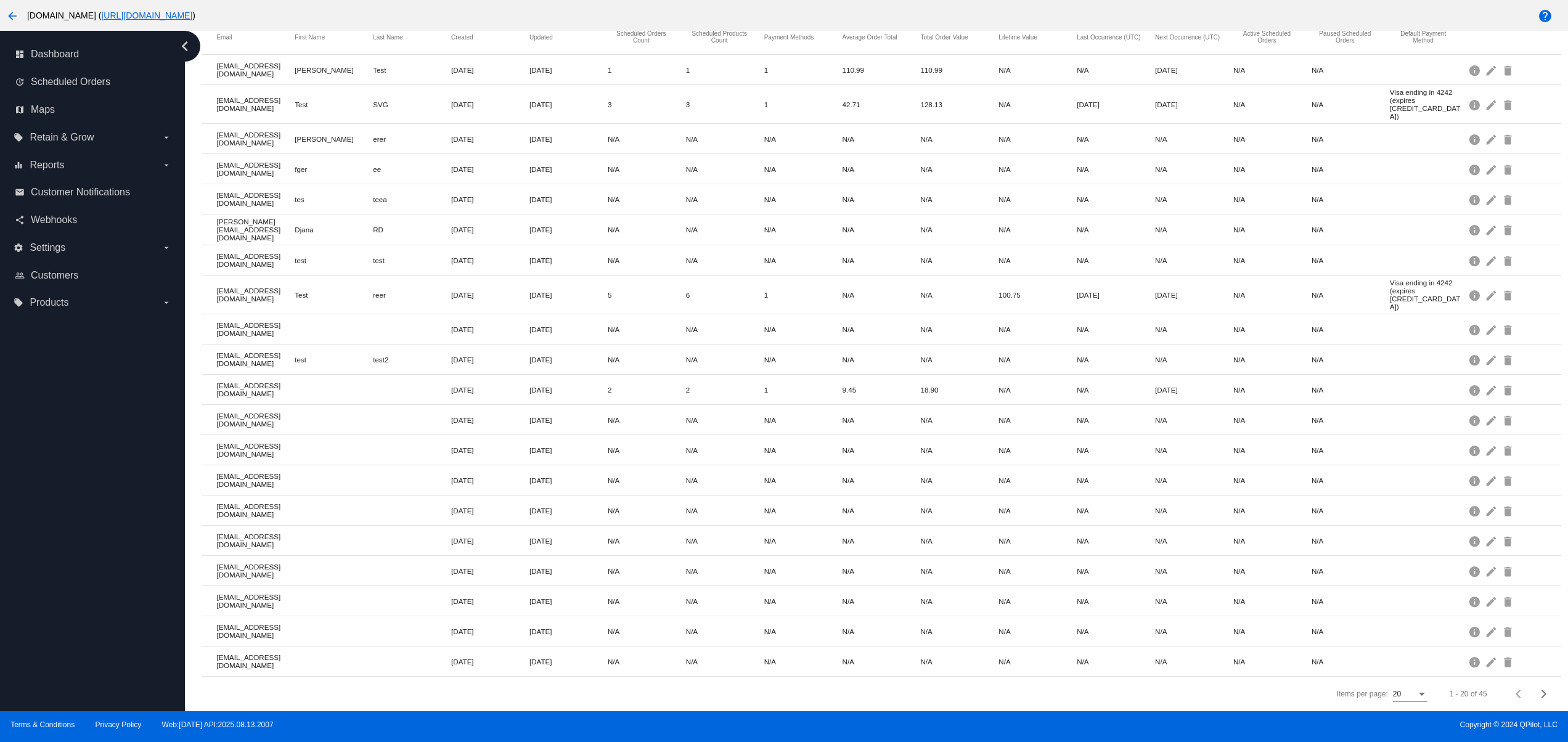
click at [84, 547] on div "dashboard Dashboard update Scheduled Orders map Maps local_offer Retain & Grow …" at bounding box center [92, 371] width 185 height 680
click at [70, 498] on div "dashboard Dashboard update Scheduled Orders map Maps local_offer Retain & Grow …" at bounding box center [92, 371] width 185 height 680
click at [60, 477] on div "dashboard Dashboard update Scheduled Orders map Maps local_offer Retain & Grow …" at bounding box center [92, 371] width 185 height 680
click at [98, 644] on div "dashboard Dashboard update Scheduled Orders map Maps local_offer Retain & Grow …" at bounding box center [92, 371] width 185 height 680
click at [98, 583] on div "dashboard Dashboard update Scheduled Orders map Maps local_offer Retain & Grow …" at bounding box center [92, 371] width 185 height 680
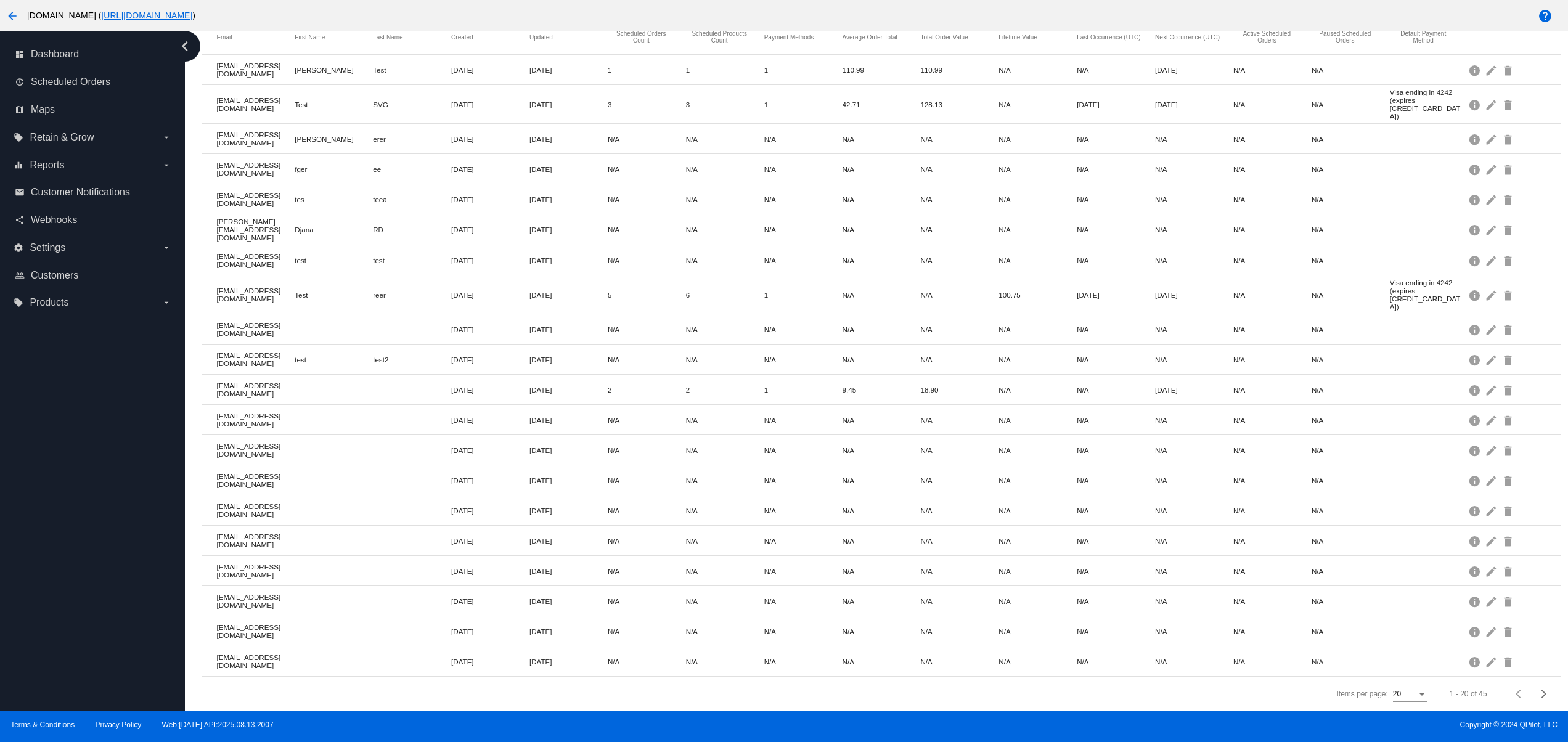
click at [82, 532] on div "dashboard Dashboard update Scheduled Orders map Maps local_offer Retain & Grow …" at bounding box center [92, 371] width 185 height 680
click at [65, 488] on div "dashboard Dashboard update Scheduled Orders map Maps local_offer Retain & Grow …" at bounding box center [92, 371] width 185 height 680
click at [65, 630] on div "dashboard Dashboard update Scheduled Orders map Maps local_offer Retain & Grow …" at bounding box center [92, 371] width 185 height 680
click at [50, 570] on div "dashboard Dashboard update Scheduled Orders map Maps local_offer Retain & Grow …" at bounding box center [92, 371] width 185 height 680
click at [43, 543] on div "dashboard Dashboard update Scheduled Orders map Maps local_offer Retain & Grow …" at bounding box center [92, 371] width 185 height 680
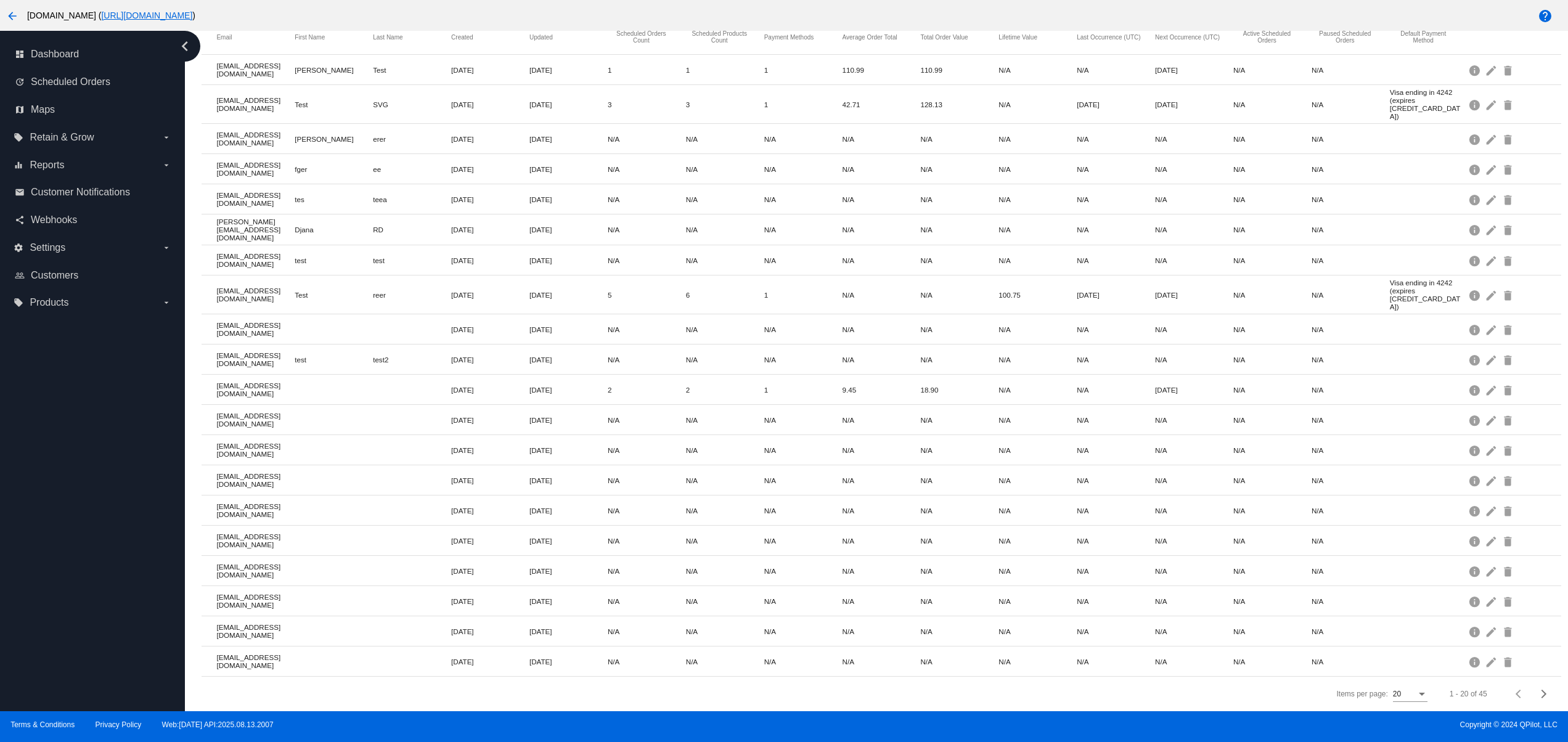
click at [43, 511] on div "dashboard Dashboard update Scheduled Orders map Maps local_offer Retain & Grow …" at bounding box center [92, 371] width 185 height 680
click at [33, 483] on div "dashboard Dashboard update Scheduled Orders map Maps local_offer Retain & Grow …" at bounding box center [92, 371] width 185 height 680
click at [67, 677] on div "dashboard Dashboard update Scheduled Orders map Maps local_offer Retain & Grow …" at bounding box center [92, 371] width 185 height 680
click at [65, 612] on div "dashboard Dashboard update Scheduled Orders map Maps local_offer Retain & Grow …" at bounding box center [92, 371] width 185 height 680
click at [65, 565] on div "dashboard Dashboard update Scheduled Orders map Maps local_offer Retain & Grow …" at bounding box center [92, 371] width 185 height 680
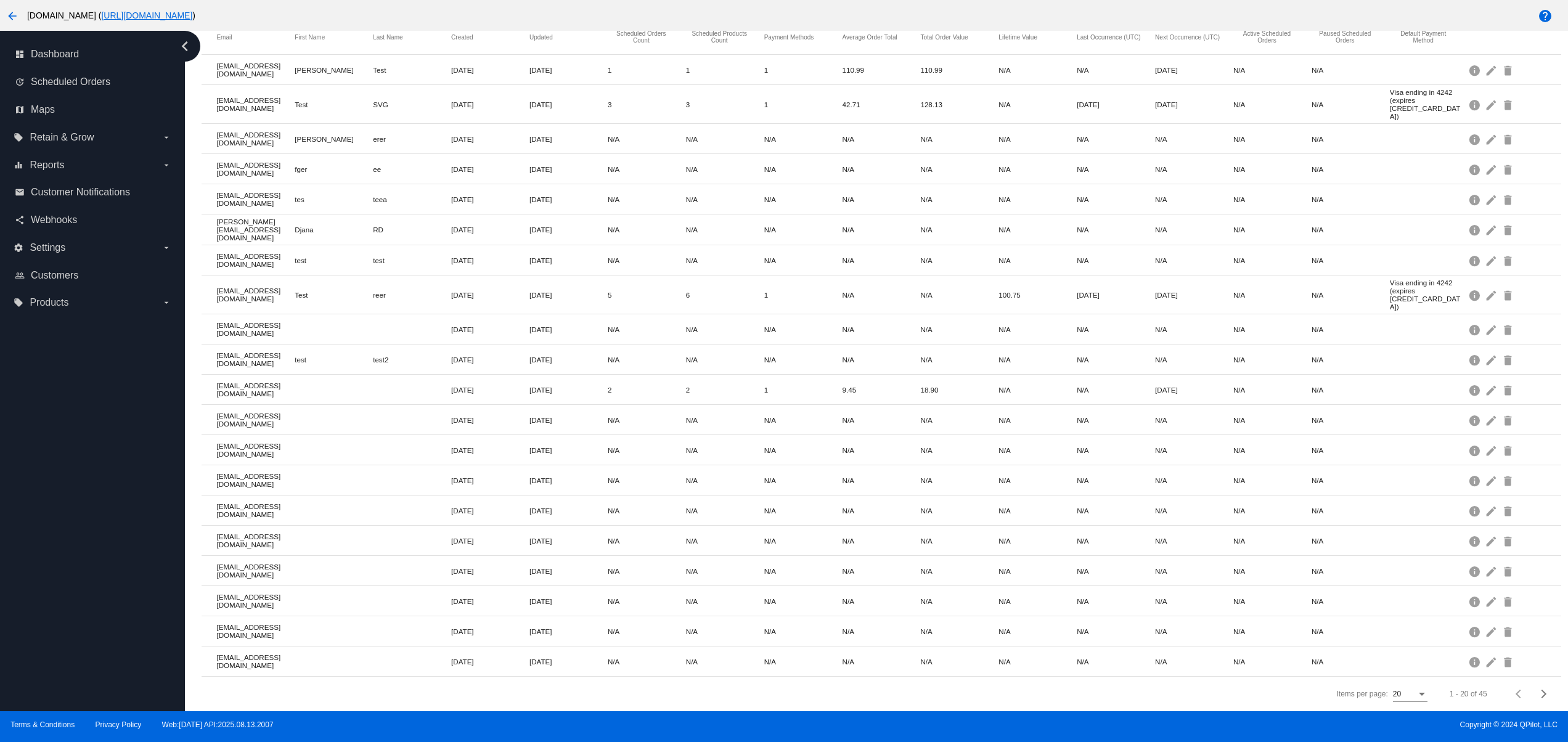
click at [0, 523] on html "arrow_back [DOMAIN_NAME] ( [URL][DOMAIN_NAME] ) help dashboard Dashboard update…" at bounding box center [784, 371] width 1568 height 742
click at [47, 486] on div "dashboard Dashboard update Scheduled Orders map Maps local_offer Retain & Grow …" at bounding box center [92, 371] width 185 height 680
click at [53, 462] on div "dashboard Dashboard update Scheduled Orders map Maps local_offer Retain & Grow …" at bounding box center [92, 371] width 185 height 680
click at [60, 619] on div "dashboard Dashboard update Scheduled Orders map Maps local_offer Retain & Grow …" at bounding box center [92, 371] width 185 height 680
click at [60, 573] on div "dashboard Dashboard update Scheduled Orders map Maps local_offer Retain & Grow …" at bounding box center [92, 371] width 185 height 680
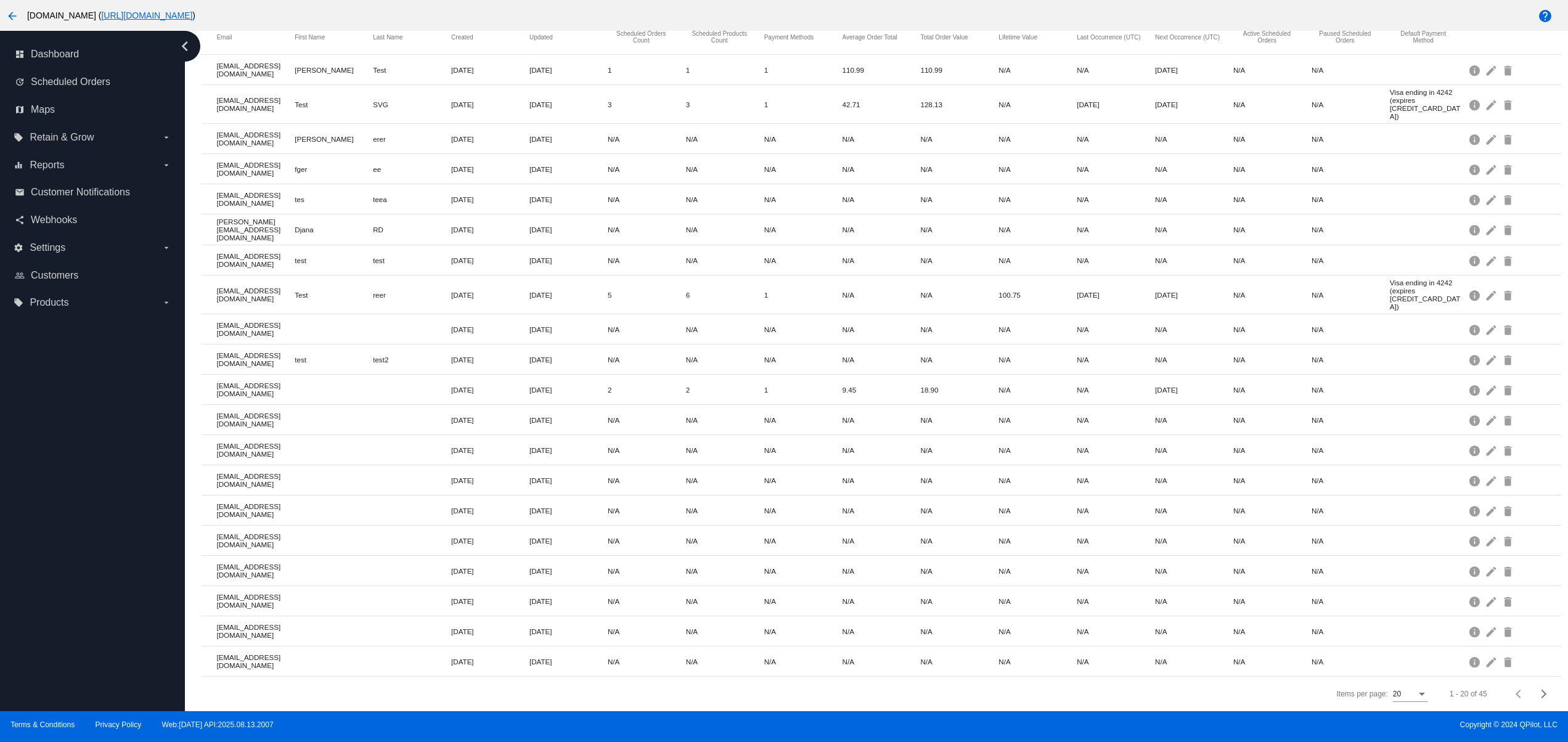
click at [60, 518] on div "dashboard Dashboard update Scheduled Orders map Maps local_offer Retain & Grow …" at bounding box center [92, 371] width 185 height 680
click at [60, 444] on div "dashboard Dashboard update Scheduled Orders map Maps local_offer Retain & Grow …" at bounding box center [92, 371] width 185 height 680
click at [80, 492] on div "dashboard Dashboard update Scheduled Orders map Maps local_offer Retain & Grow …" at bounding box center [92, 371] width 185 height 680
